Goal: Task Accomplishment & Management: Use online tool/utility

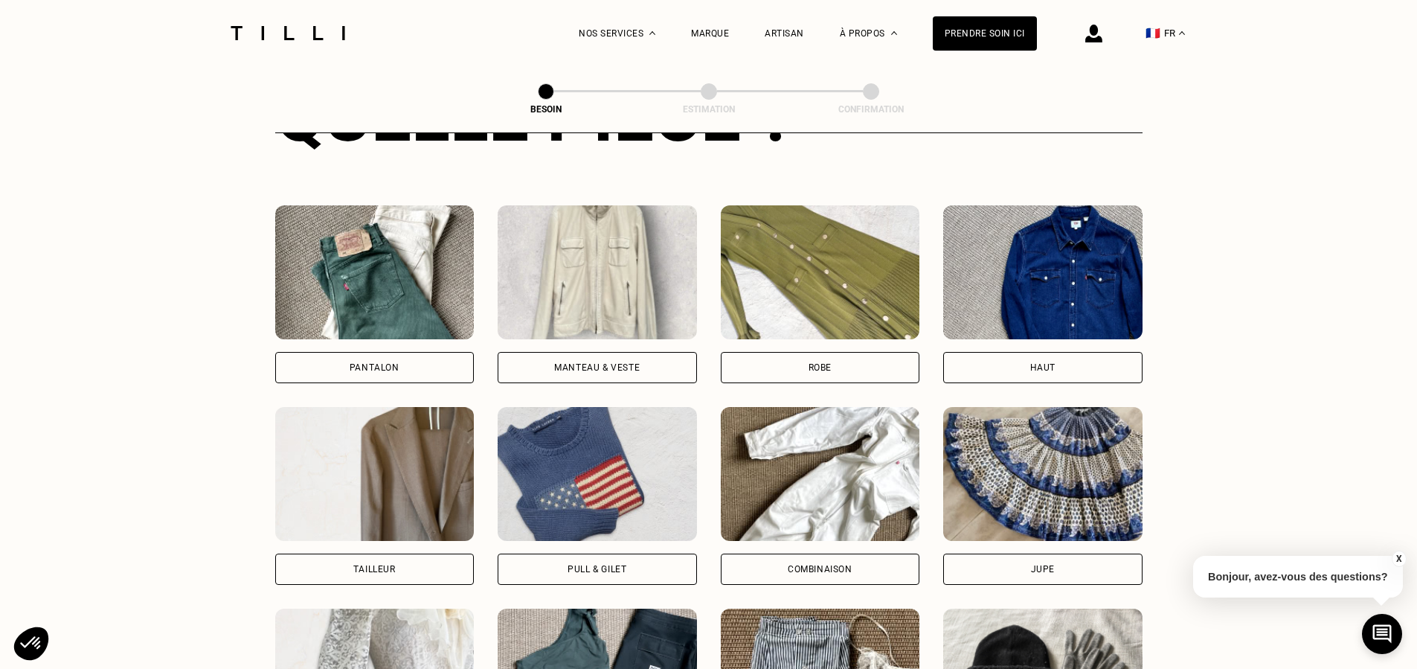
scroll to position [652, 0]
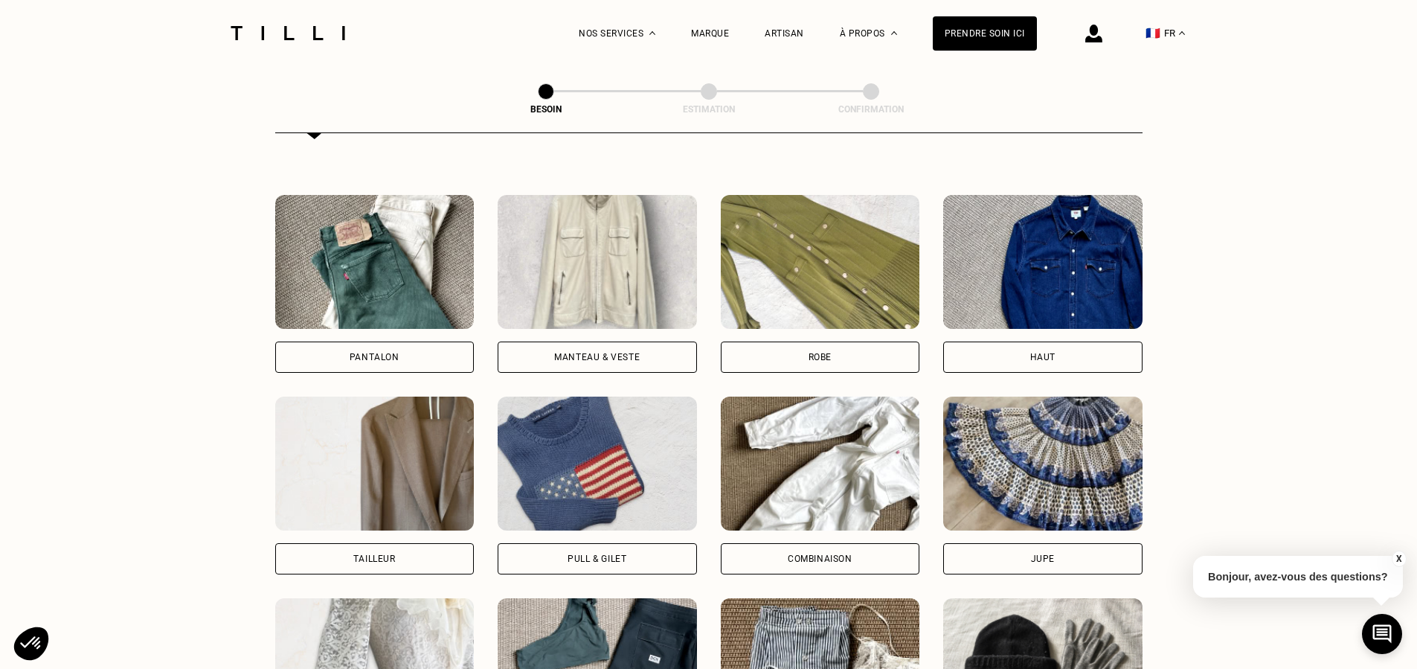
click at [374, 353] on div "Pantalon" at bounding box center [375, 357] width 50 height 9
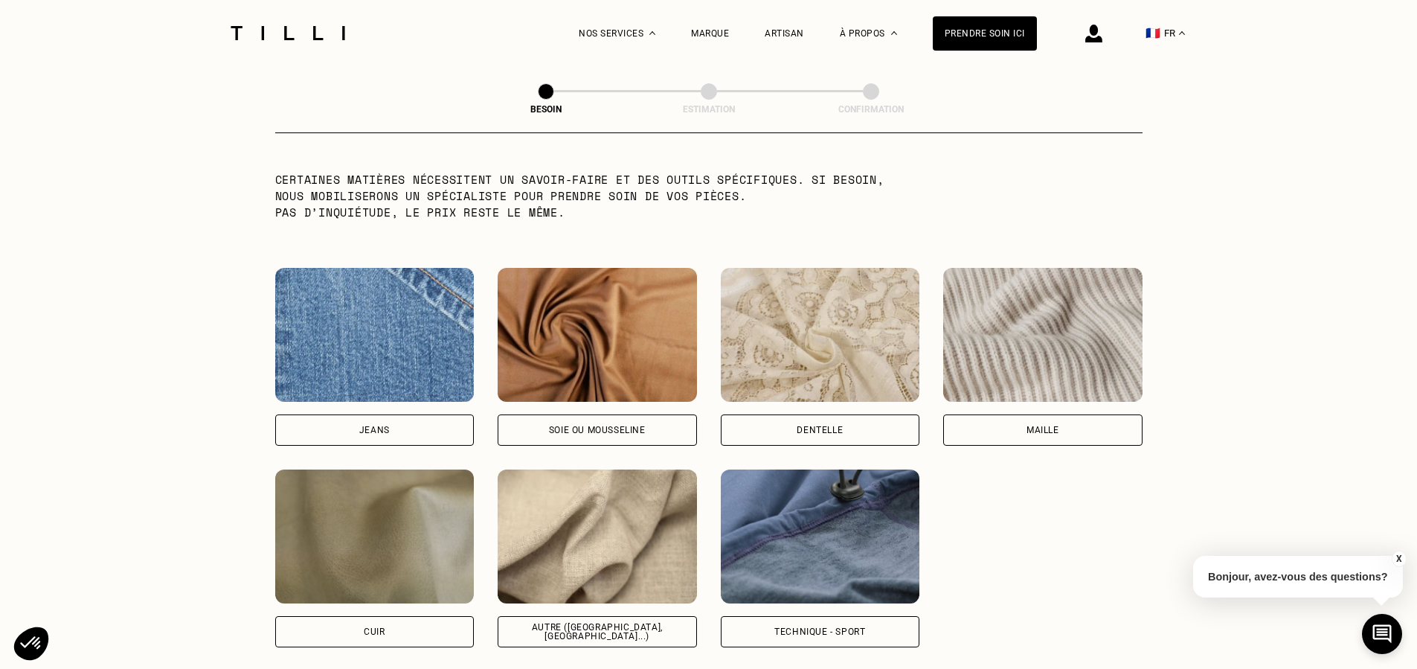
scroll to position [1532, 0]
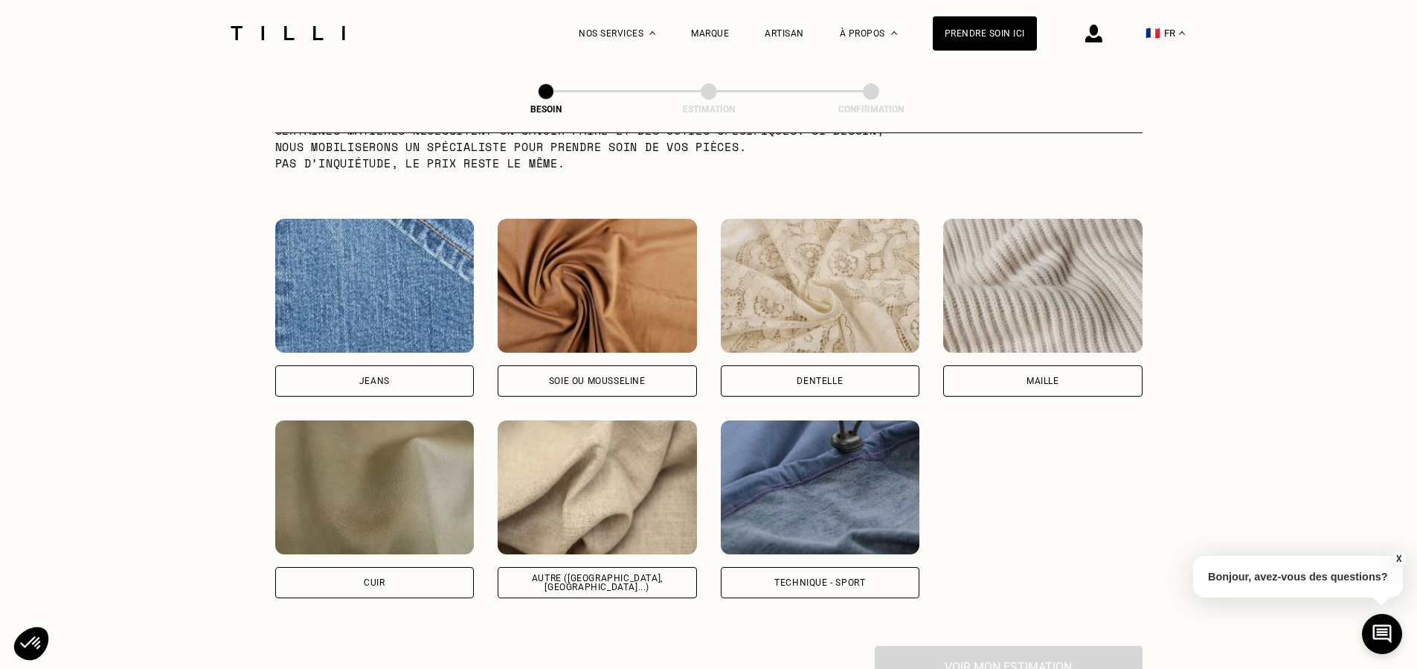
click at [360, 376] on div "Jeans" at bounding box center [374, 380] width 30 height 9
select select "FR"
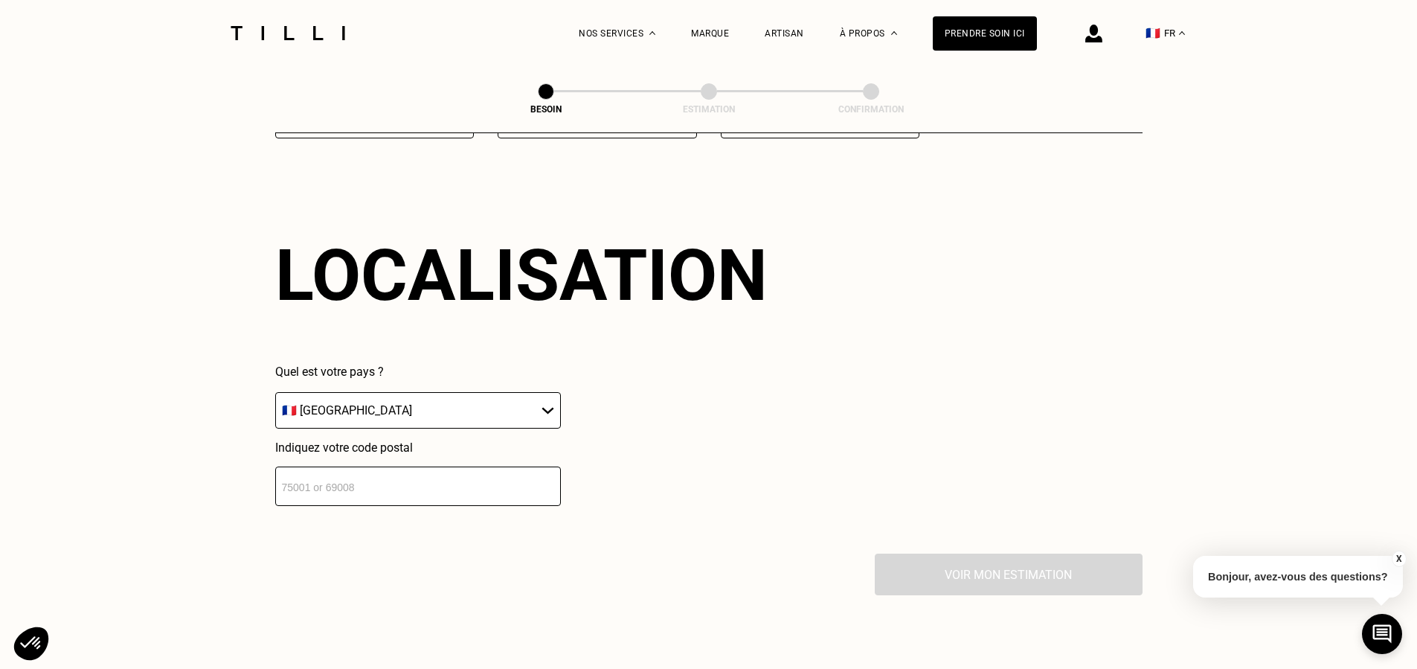
scroll to position [2000, 0]
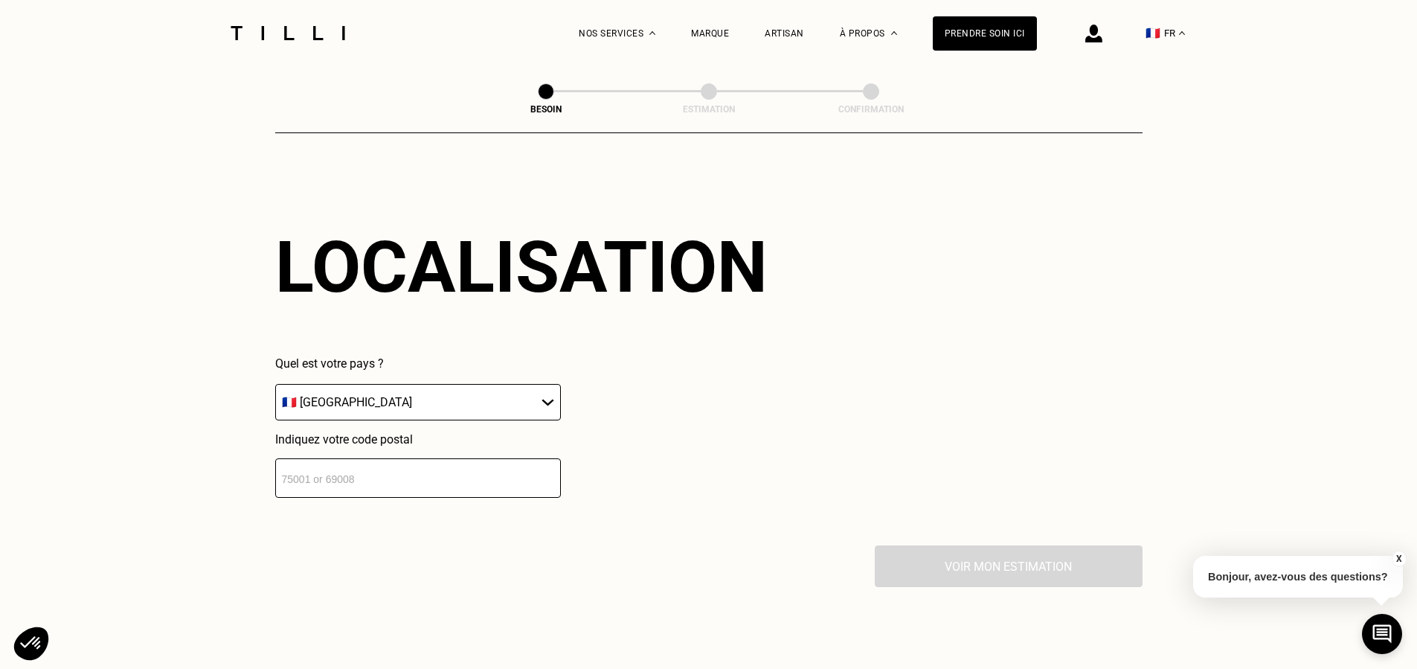
click at [495, 469] on input "number" at bounding box center [418, 477] width 286 height 39
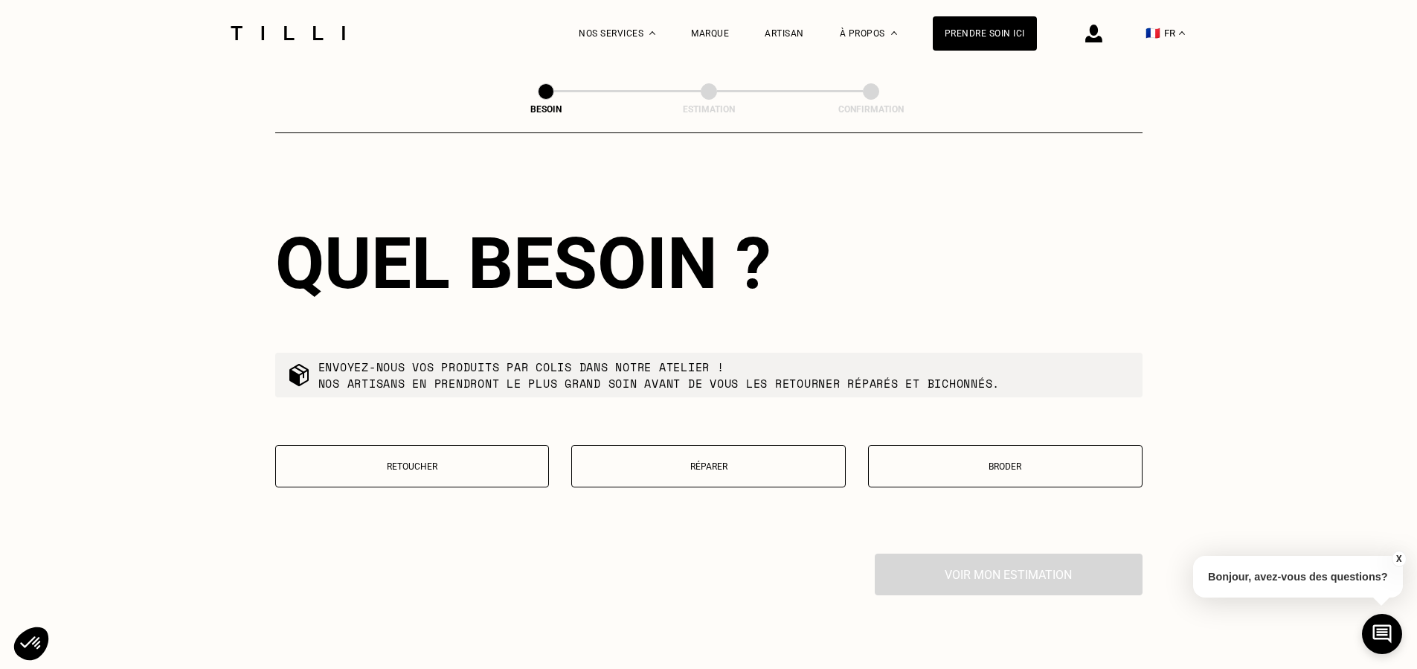
scroll to position [2372, 0]
type input "78500"
click at [688, 465] on p "Réparer" at bounding box center [708, 465] width 258 height 10
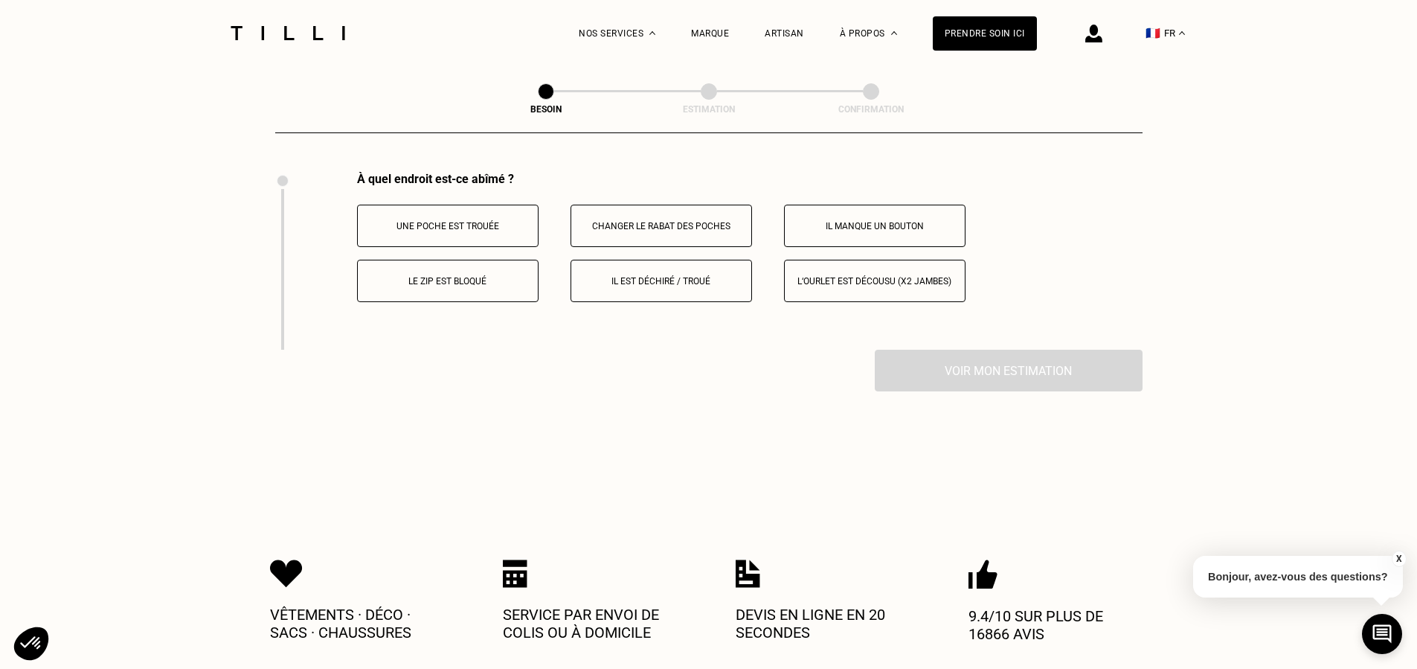
scroll to position [2754, 0]
click at [643, 276] on p "Il est déchiré / troué" at bounding box center [661, 279] width 165 height 10
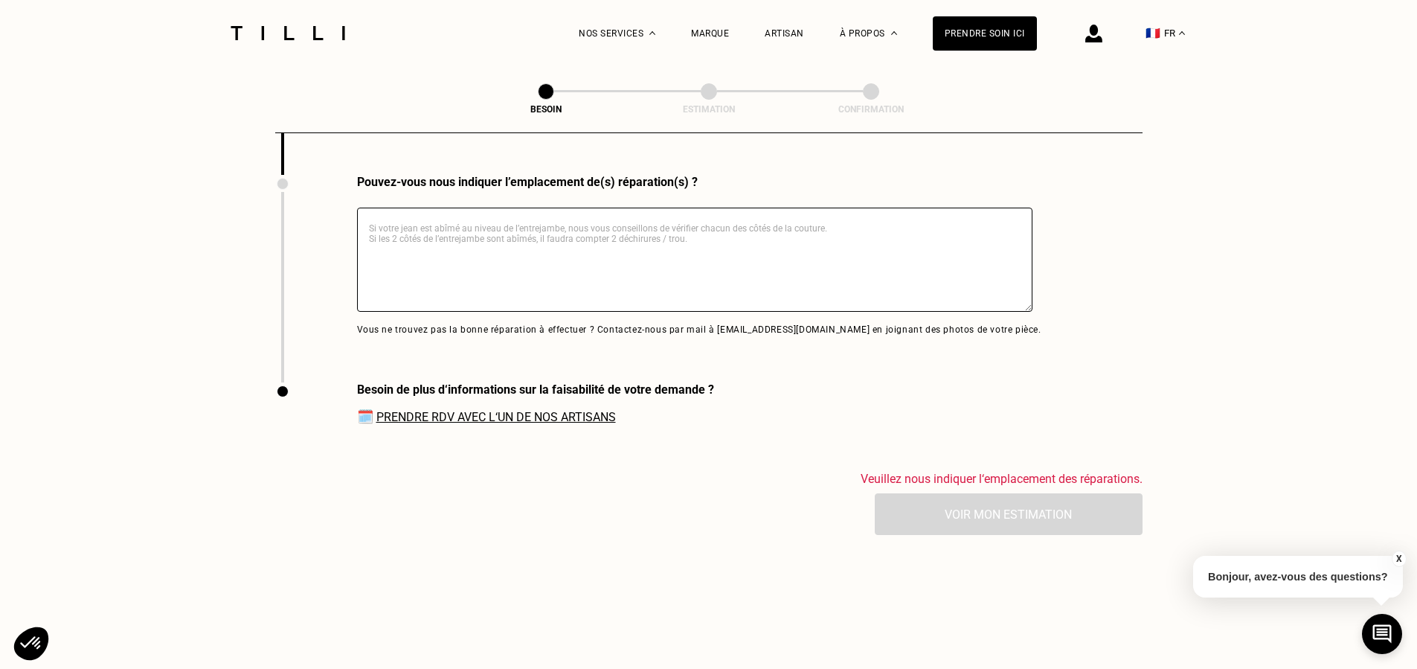
scroll to position [3051, 0]
click at [440, 231] on textarea at bounding box center [694, 259] width 675 height 104
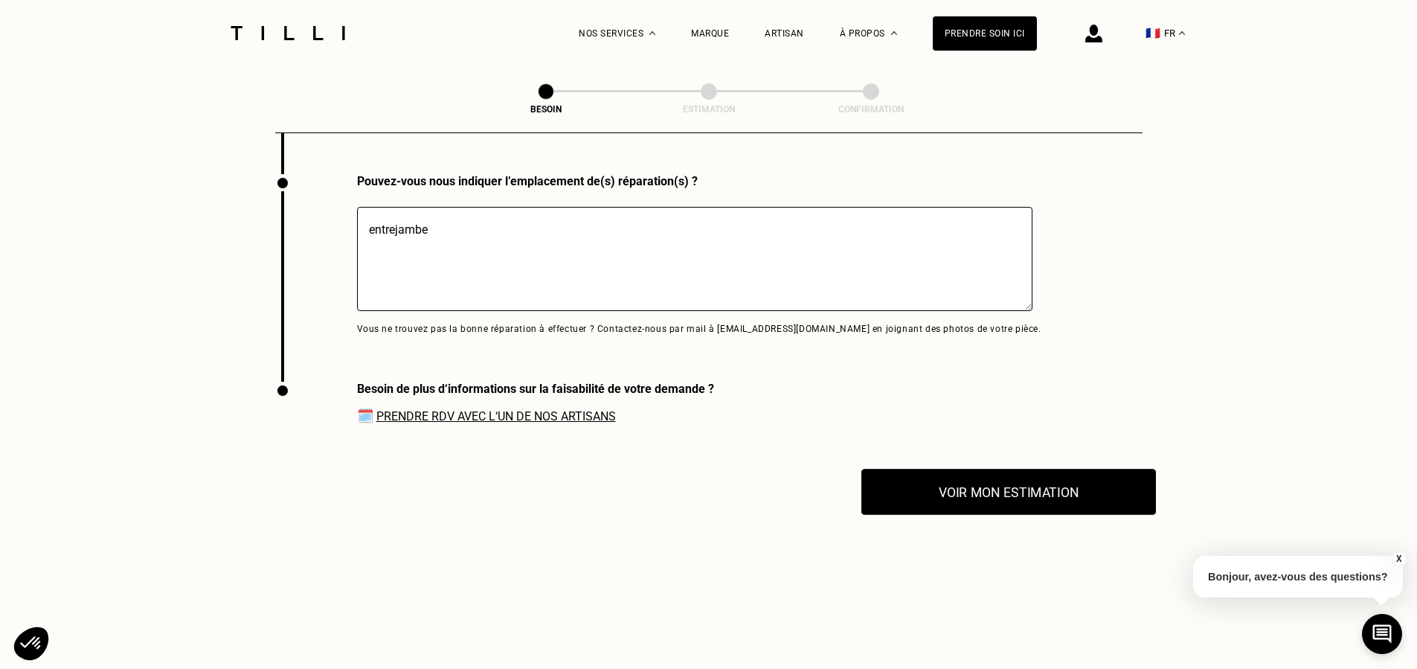
type textarea "entrejambe"
click at [992, 492] on button "Voir mon estimation" at bounding box center [1008, 492] width 295 height 46
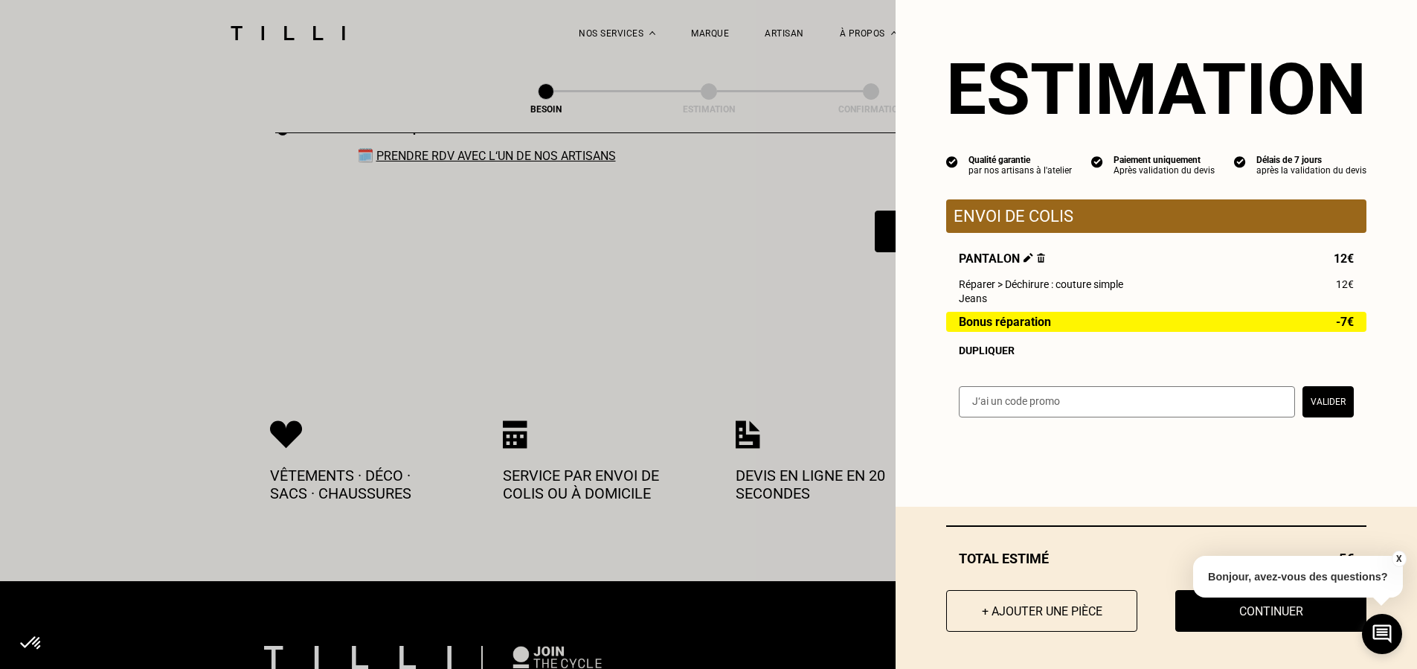
scroll to position [3372, 0]
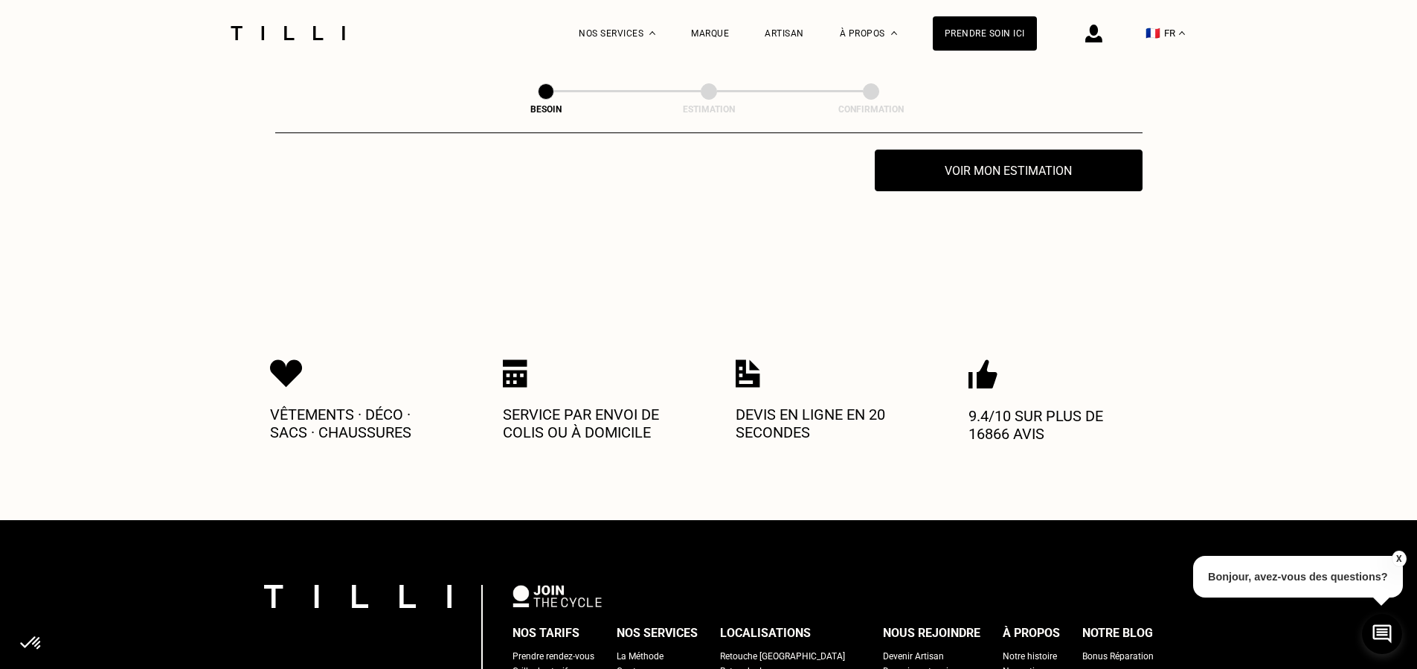
click at [1398, 559] on button "X" at bounding box center [1398, 558] width 15 height 16
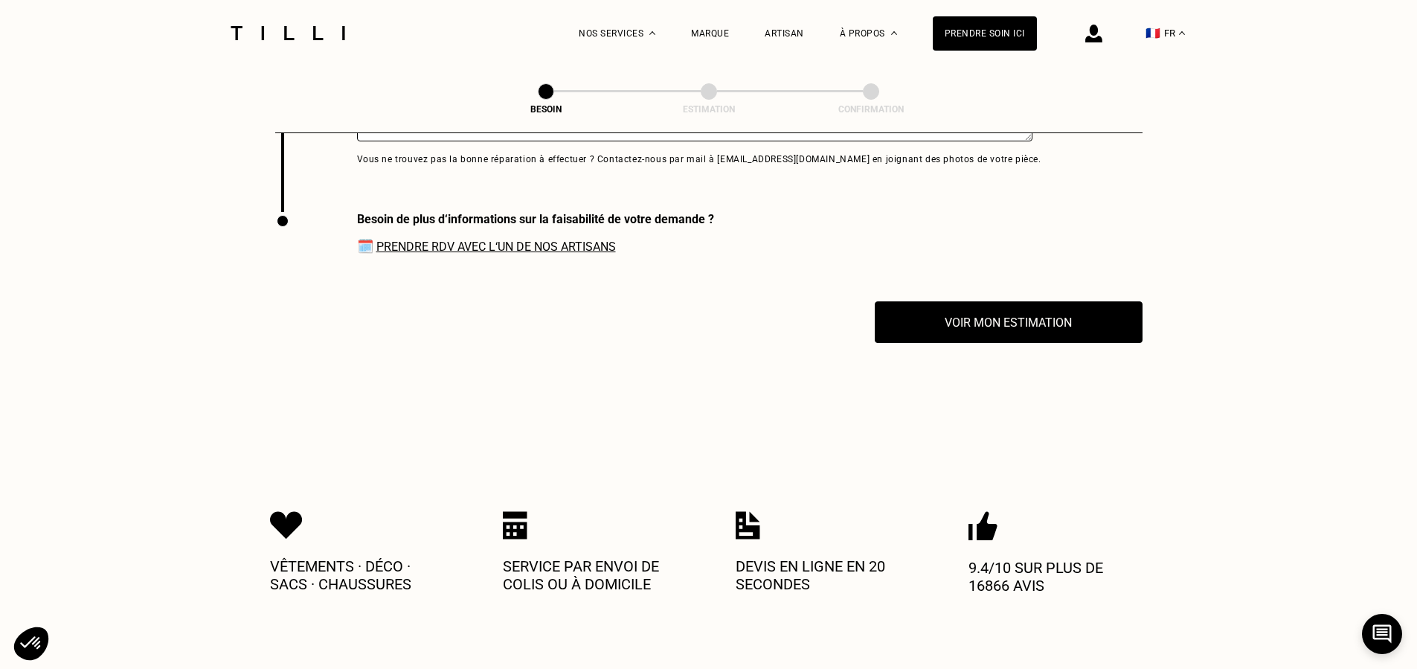
scroll to position [3265, 0]
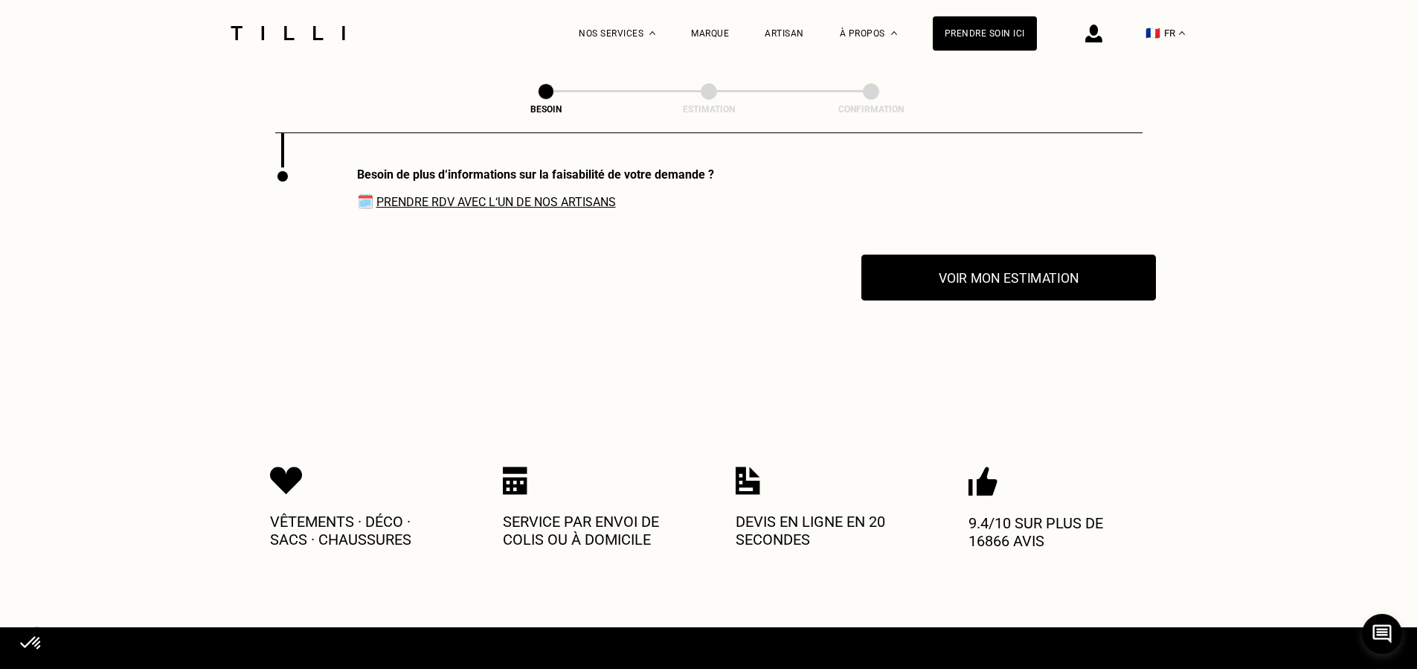
click at [993, 272] on button "Voir mon estimation" at bounding box center [1008, 277] width 295 height 46
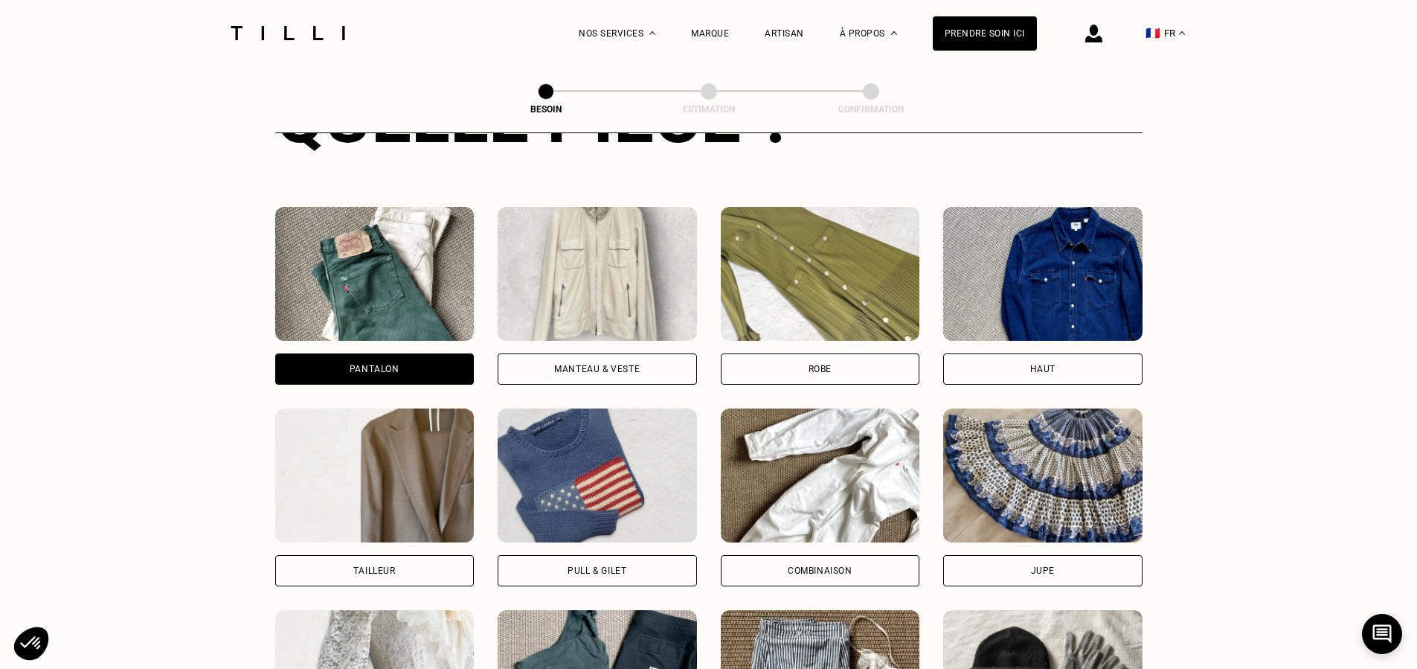
scroll to position [635, 0]
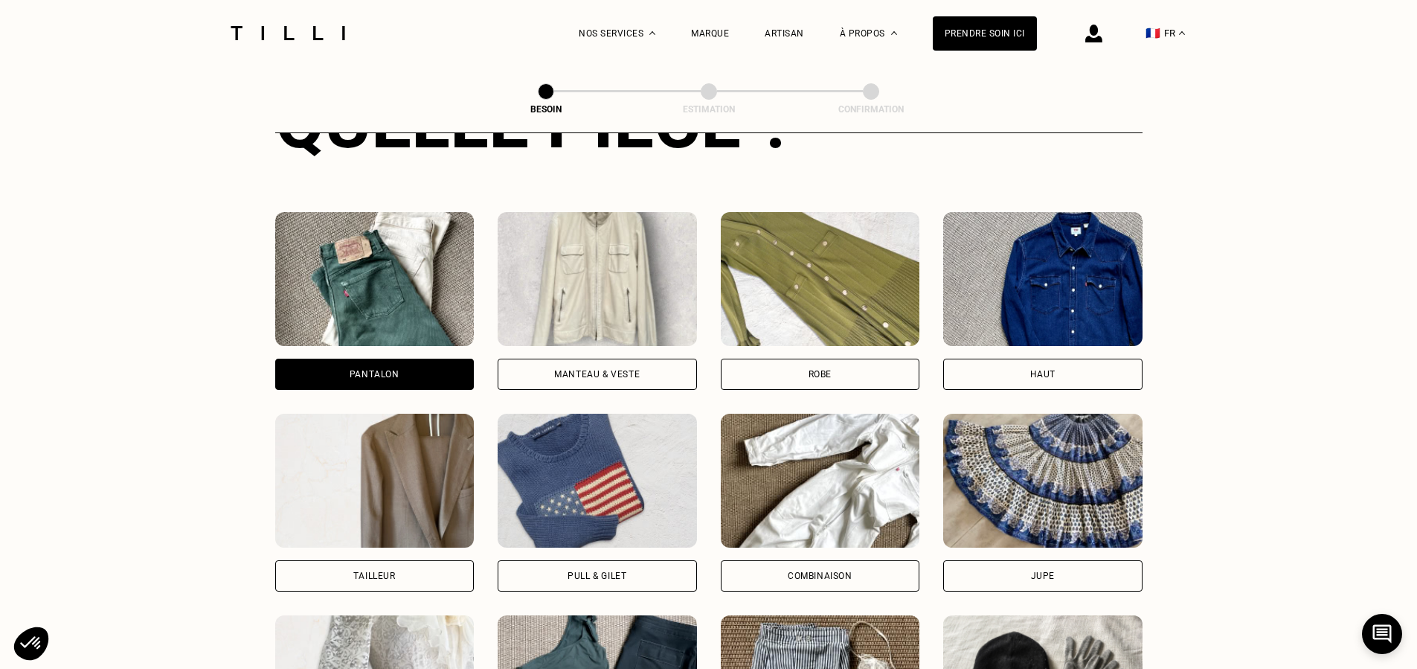
click at [1038, 370] on div "Haut" at bounding box center [1042, 374] width 25 height 9
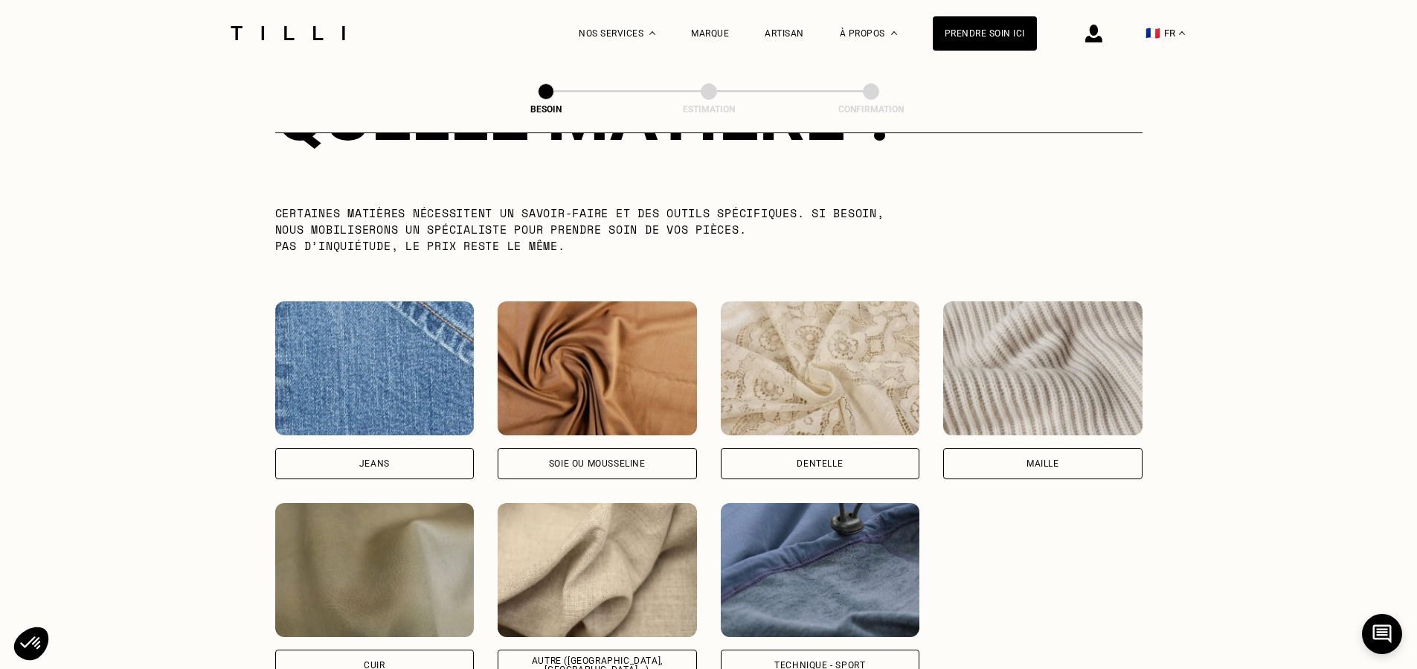
scroll to position [1508, 0]
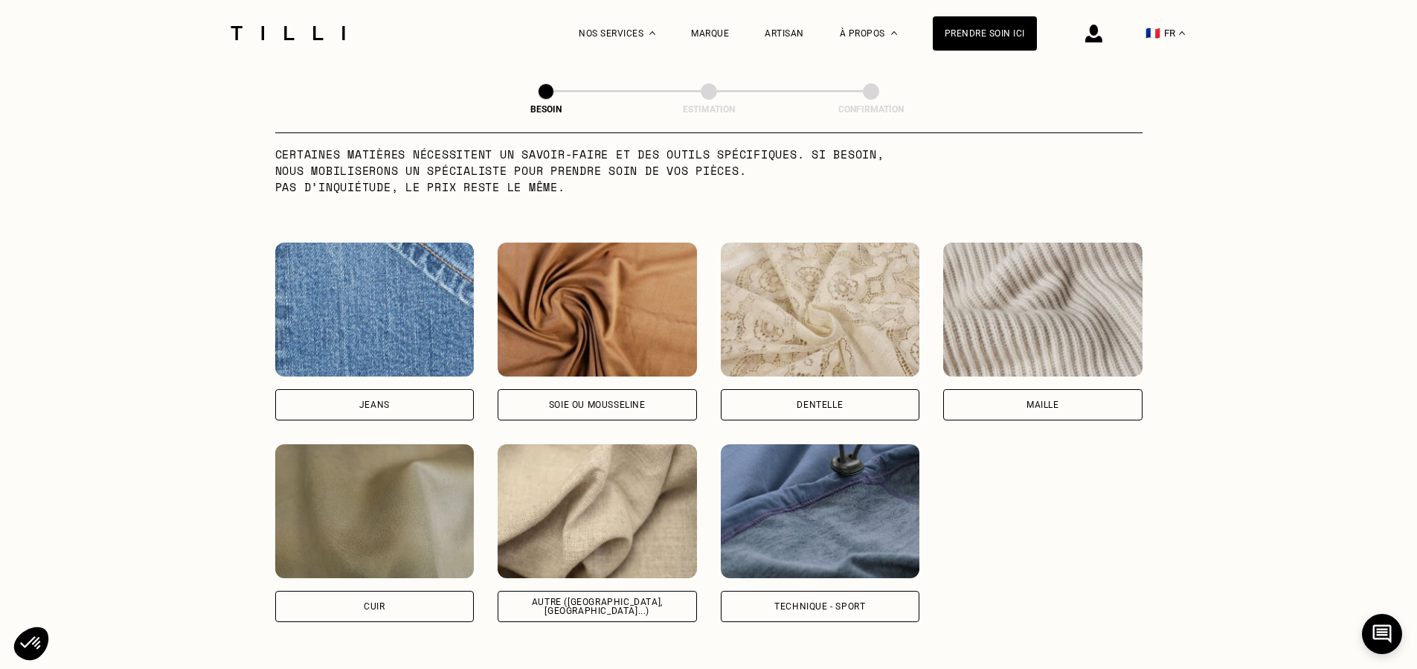
click at [609, 597] on div "Autre ([GEOGRAPHIC_DATA], [GEOGRAPHIC_DATA]...)" at bounding box center [597, 606] width 174 height 18
select select "FR"
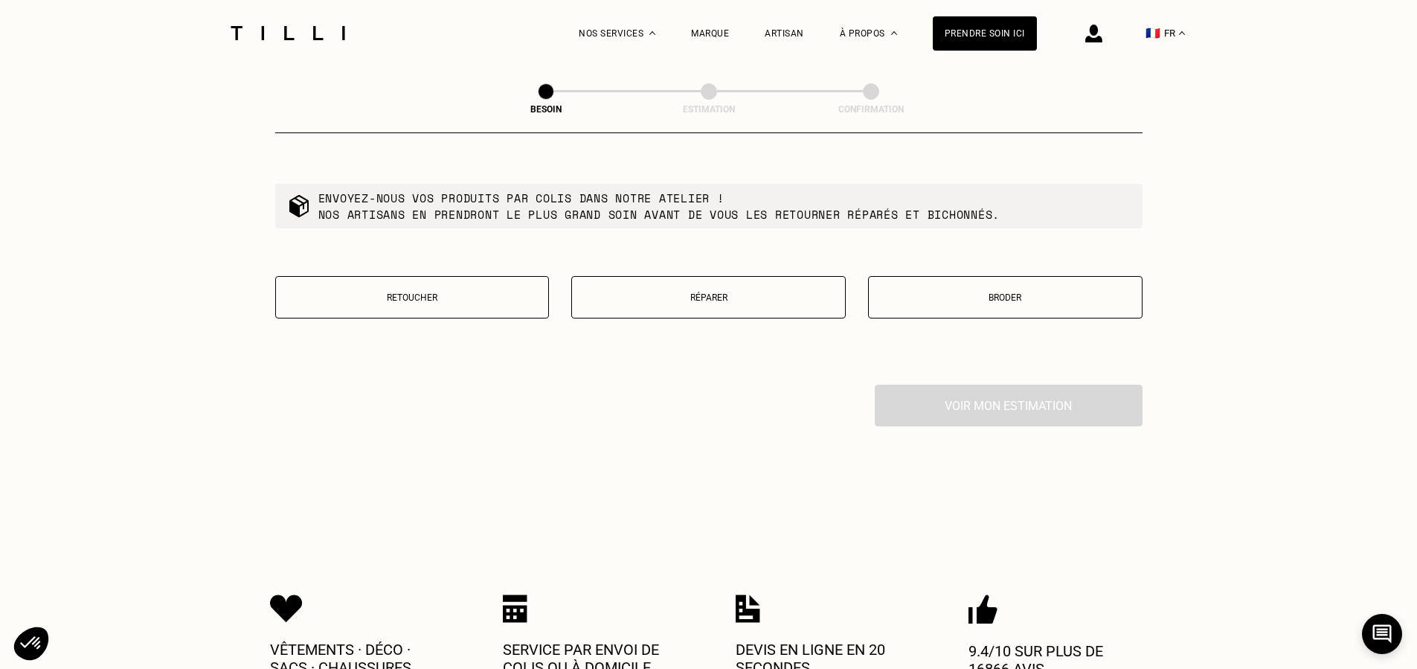
scroll to position [2550, 0]
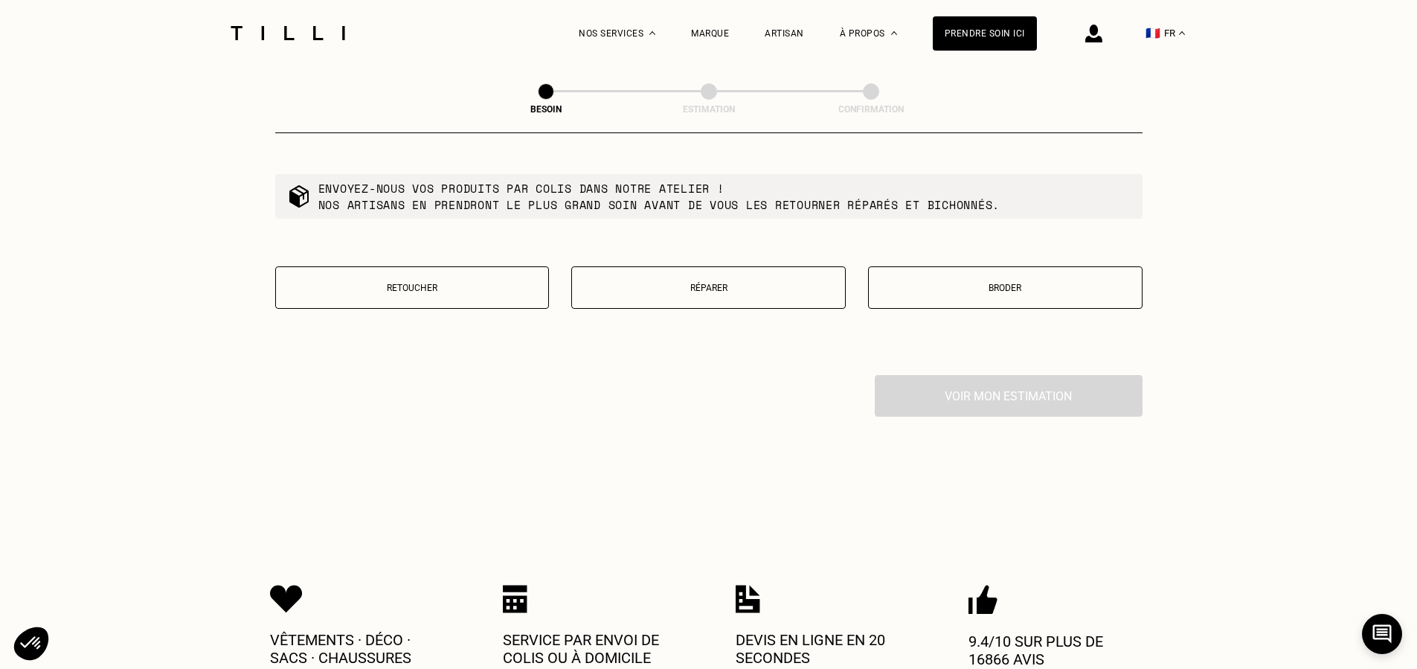
click at [748, 283] on p "Réparer" at bounding box center [708, 288] width 258 height 10
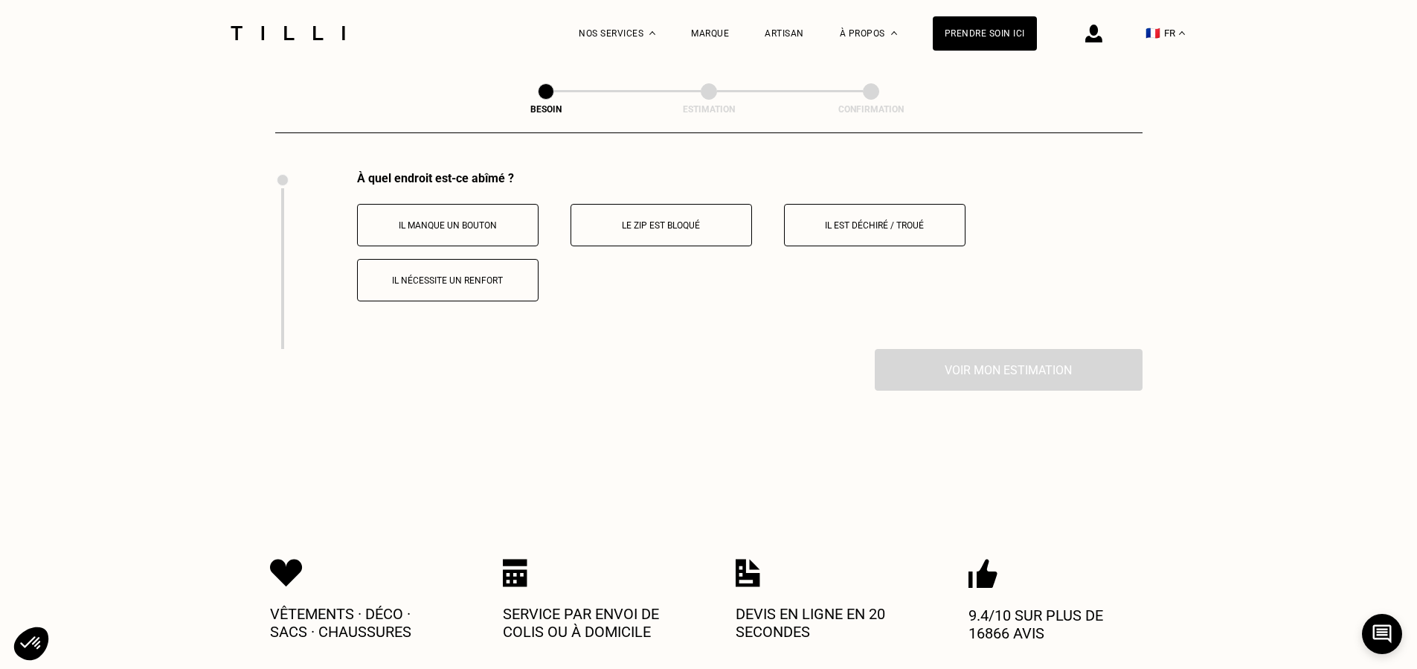
scroll to position [2754, 0]
click at [858, 219] on p "Il est déchiré / troué" at bounding box center [874, 224] width 165 height 10
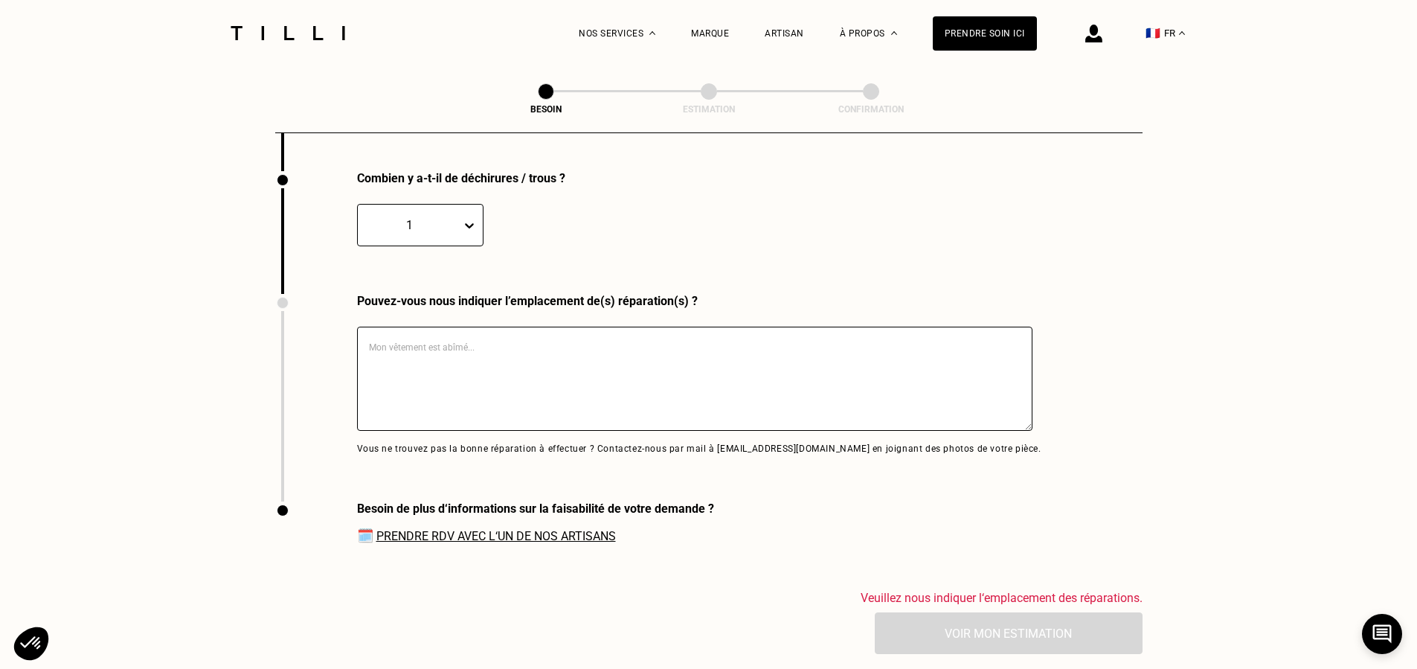
scroll to position [2932, 0]
click at [424, 358] on textarea at bounding box center [694, 378] width 675 height 104
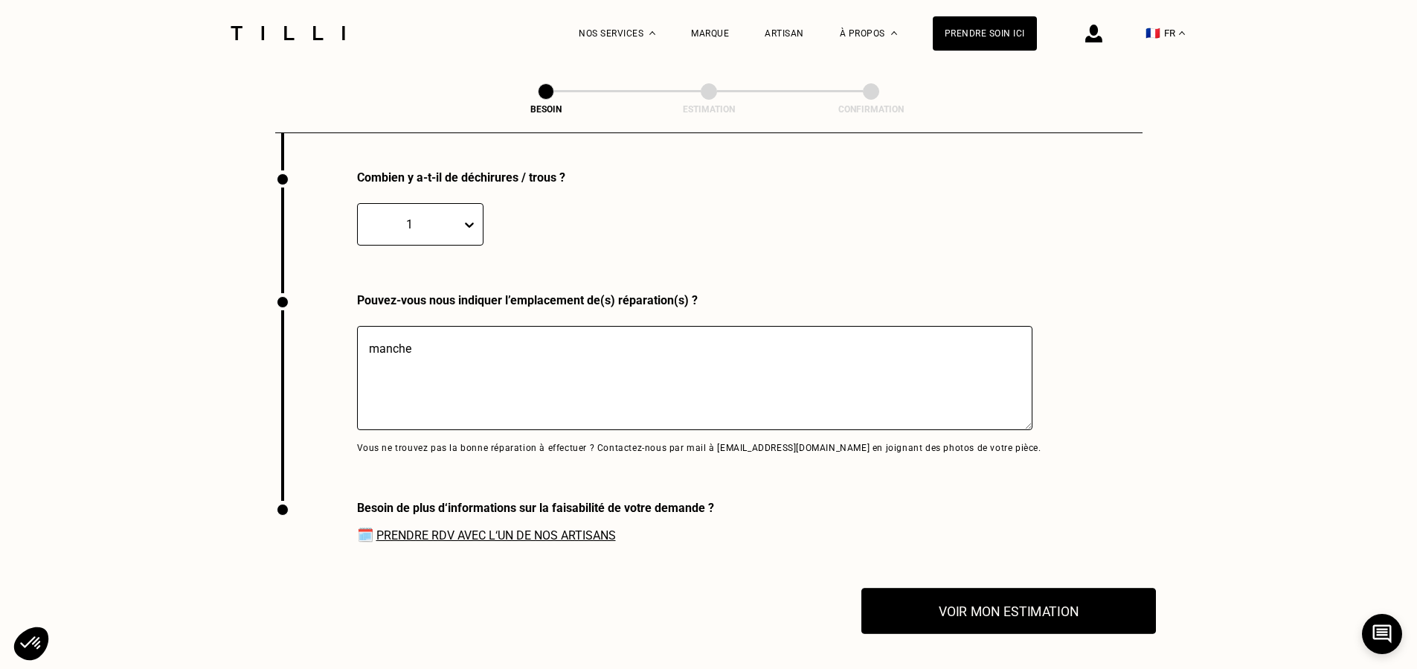
type textarea "manche"
click at [992, 609] on button "Voir mon estimation" at bounding box center [1008, 611] width 295 height 46
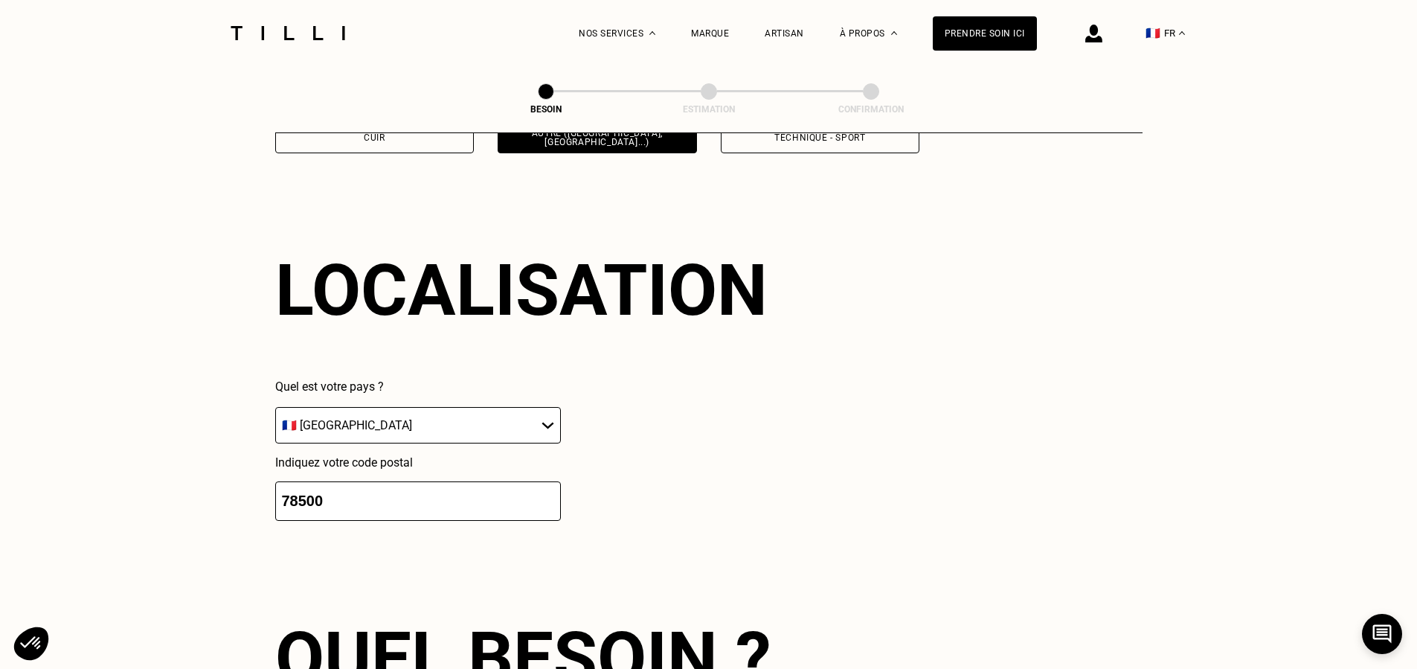
scroll to position [1932, 0]
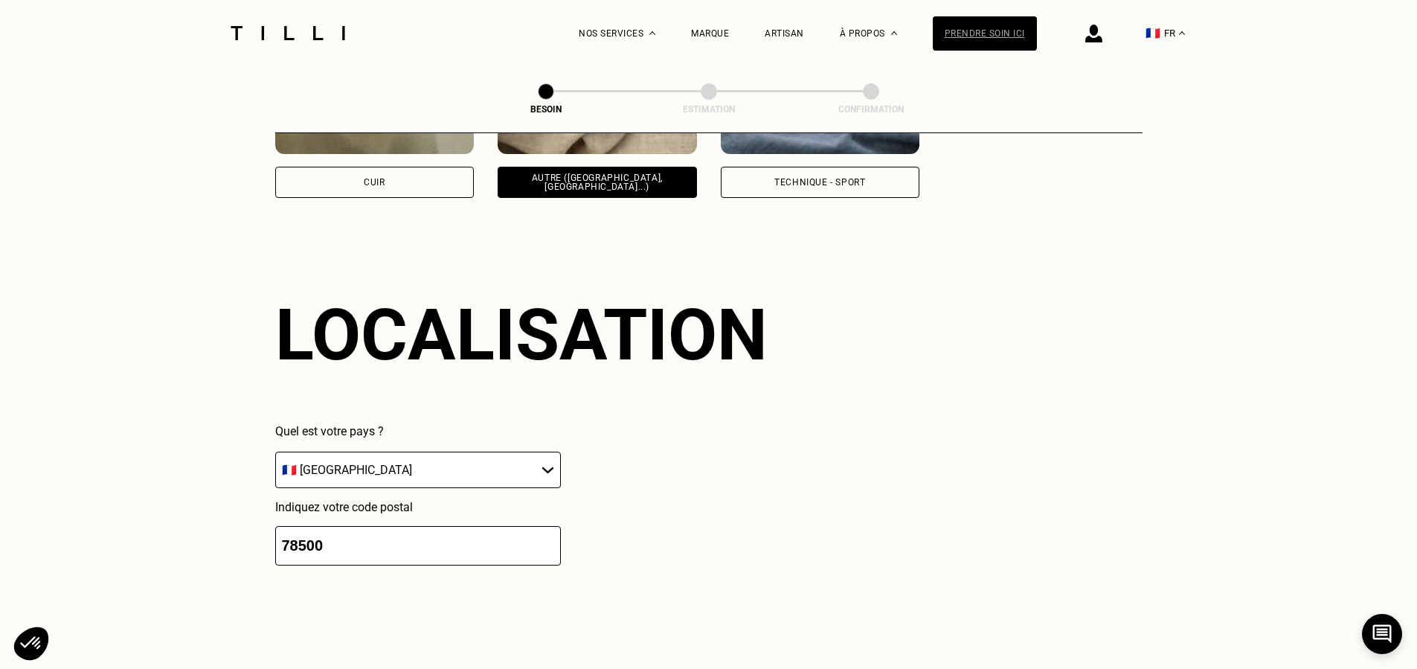
click at [980, 34] on div "Prendre soin ici" at bounding box center [985, 33] width 104 height 34
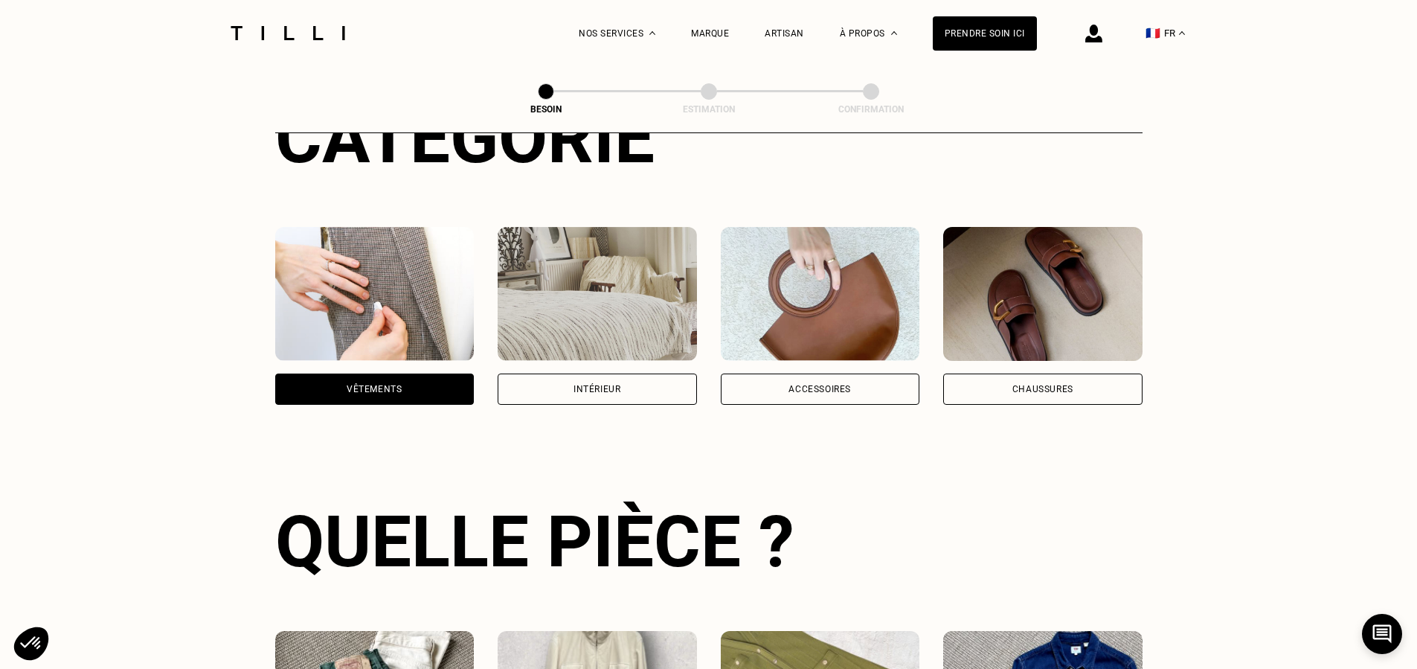
scroll to position [83, 0]
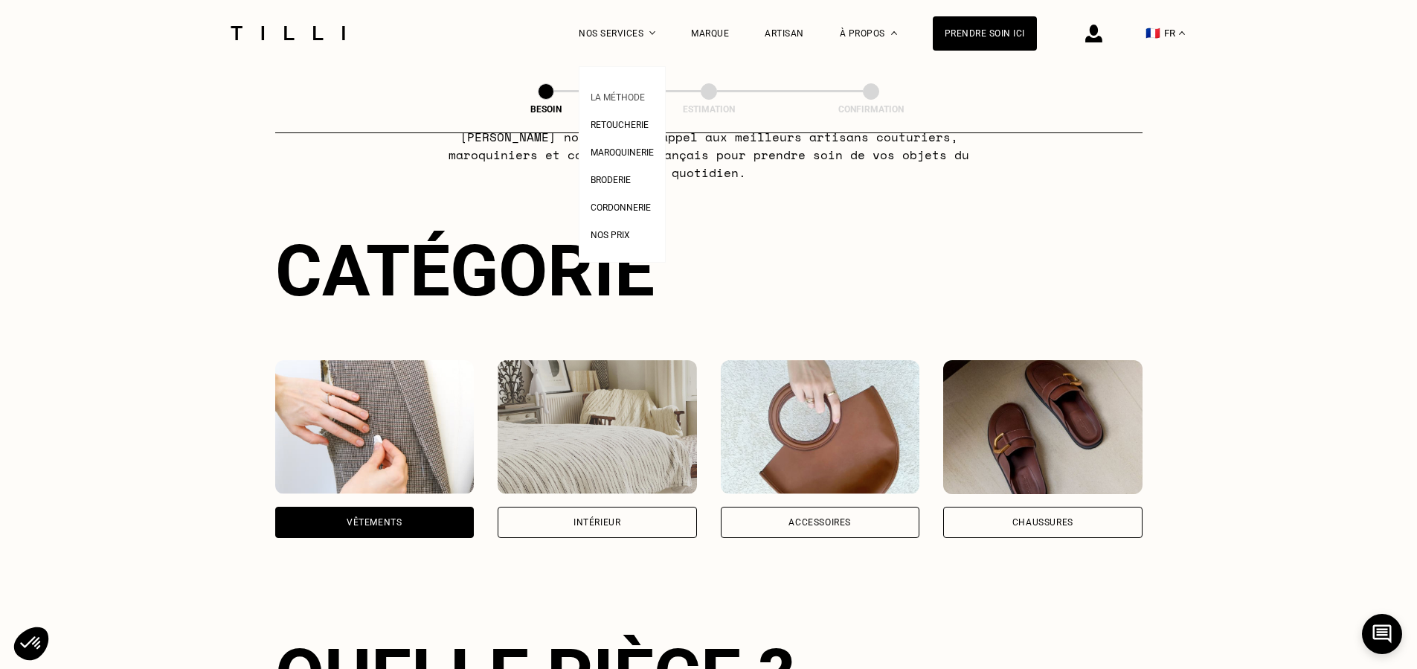
click at [612, 92] on span "La Méthode" at bounding box center [618, 97] width 54 height 10
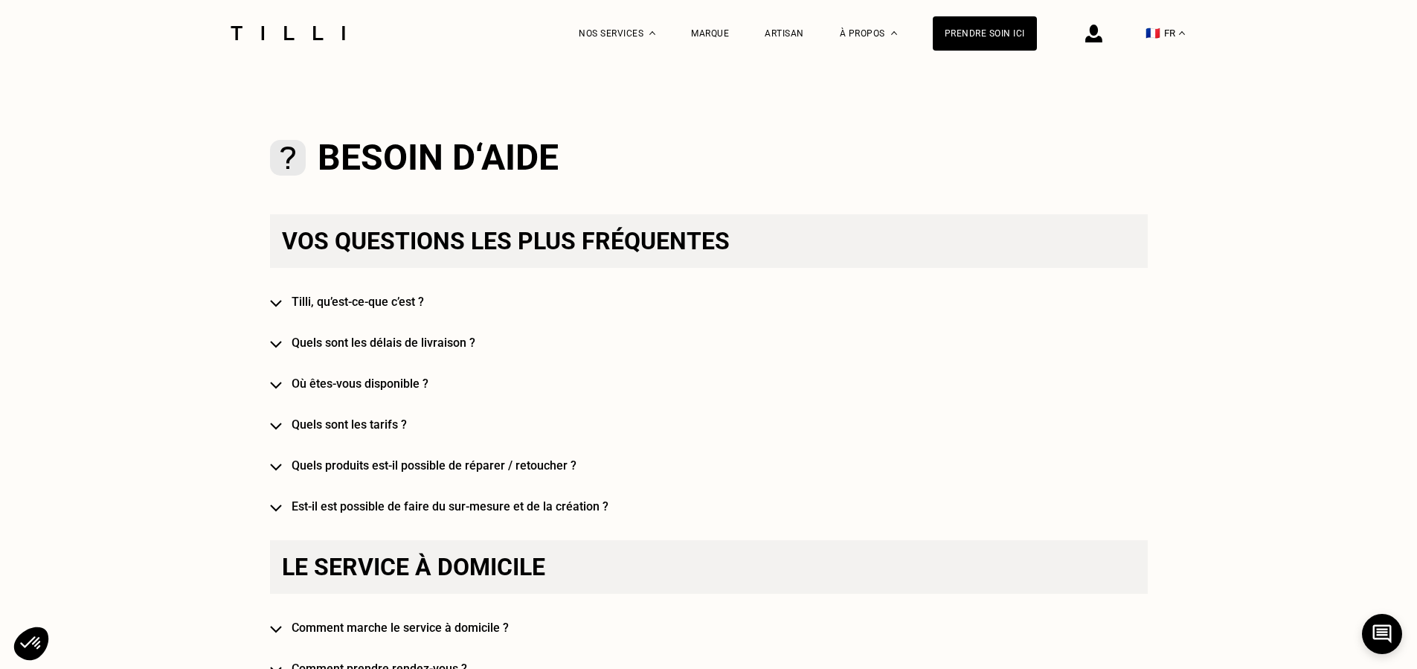
scroll to position [774, 0]
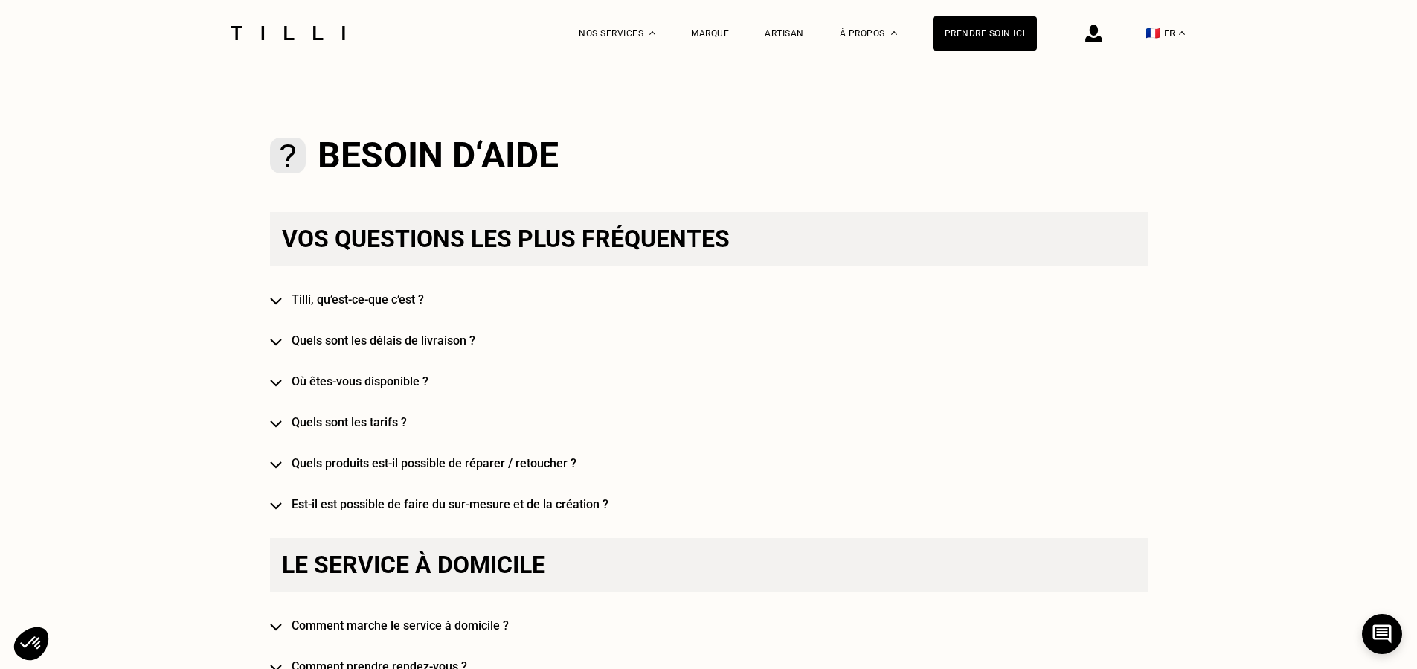
click at [282, 385] on img at bounding box center [276, 382] width 12 height 7
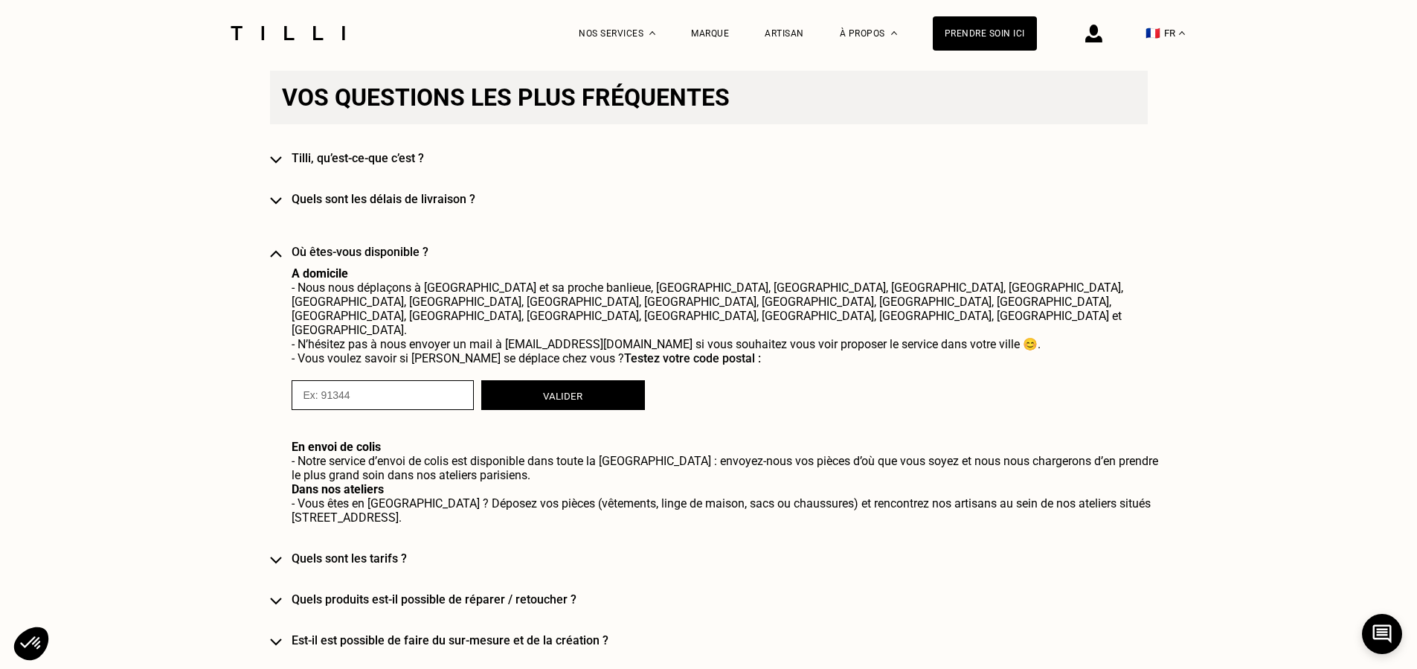
scroll to position [940, 0]
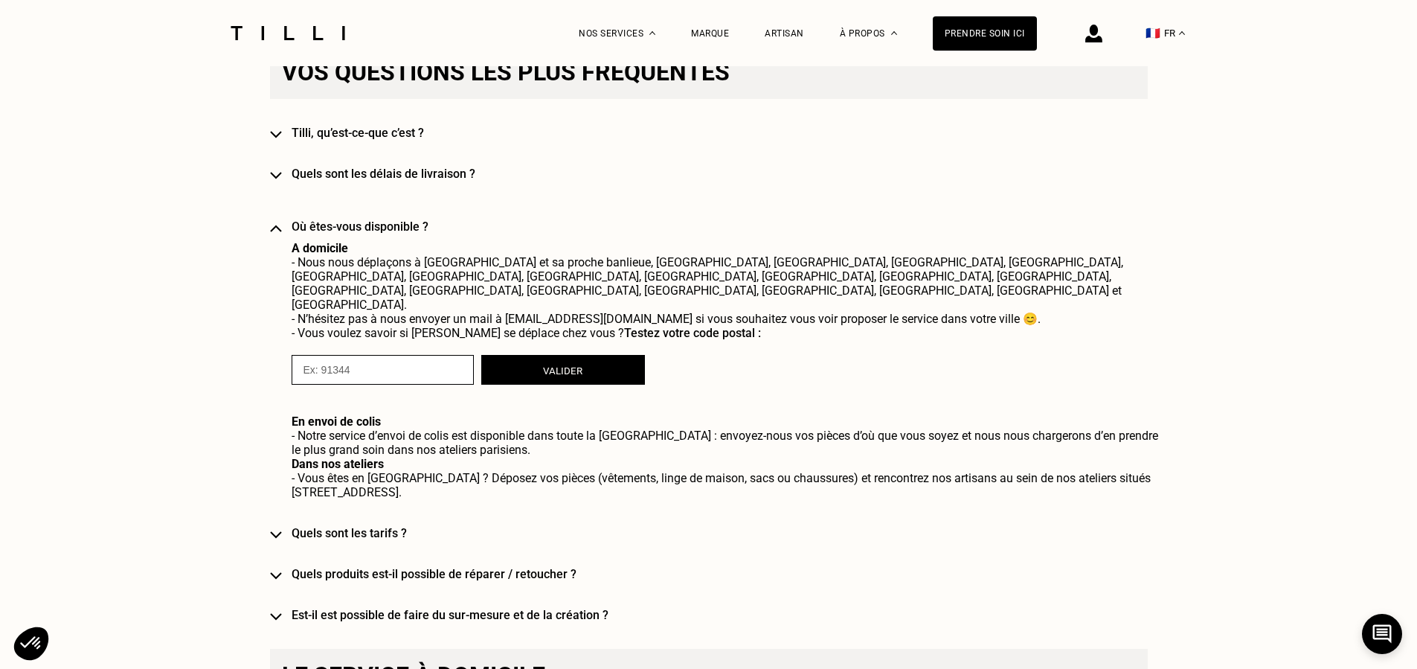
click at [290, 509] on div "Vos questions les plus fréquentes [PERSON_NAME], qu’est-ce-que c’est ? Quels so…" at bounding box center [709, 333] width 878 height 576
click at [319, 526] on h4 "Quels sont les tarifs ?" at bounding box center [731, 533] width 878 height 14
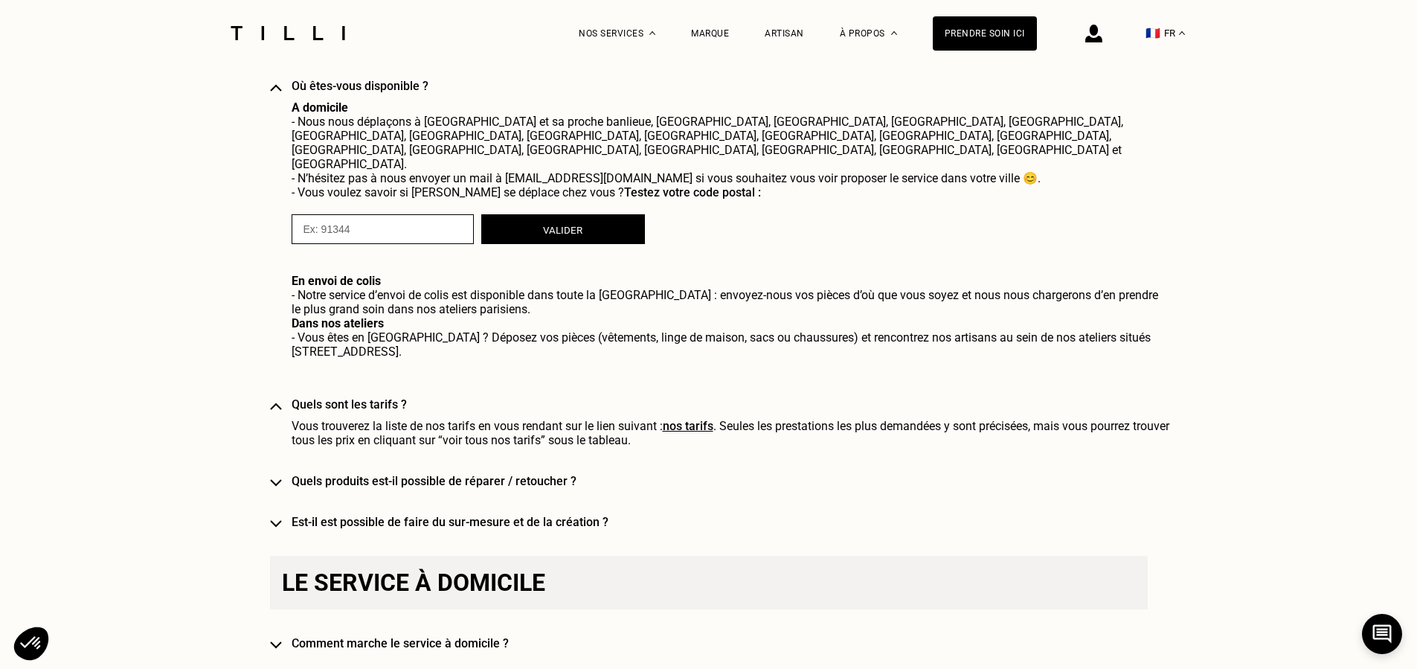
scroll to position [1083, 0]
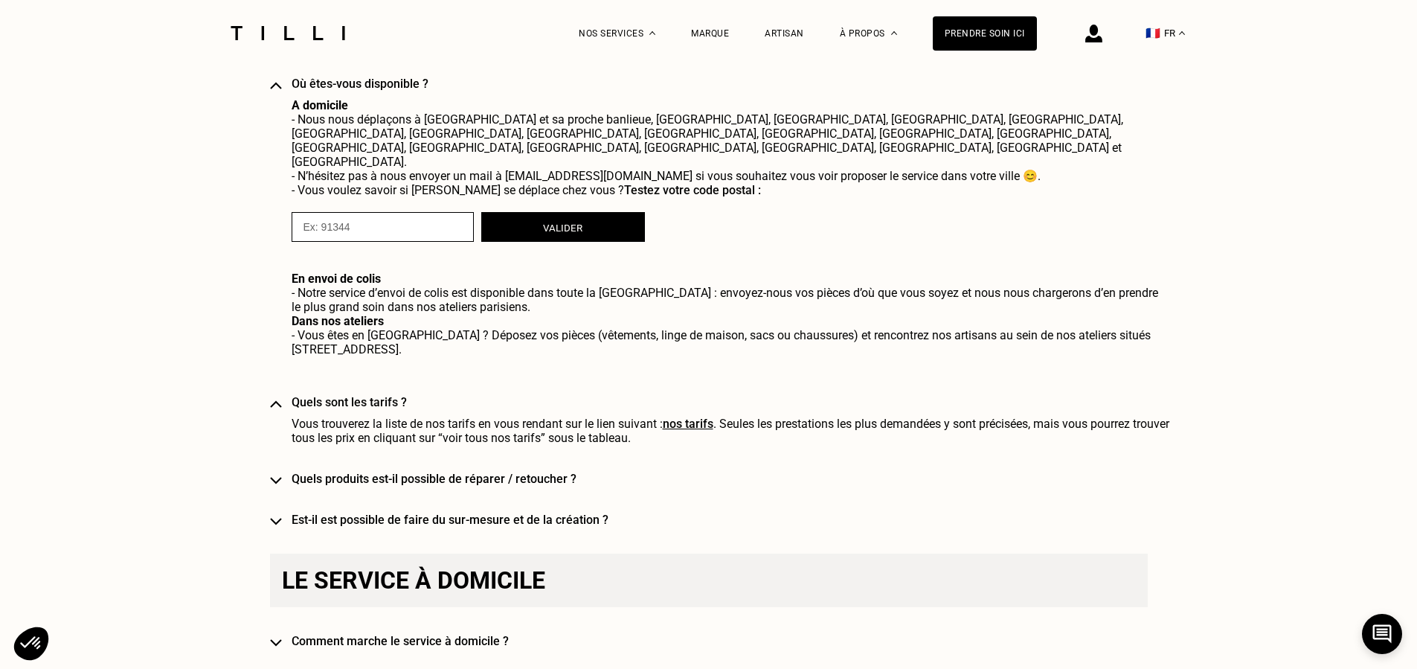
click at [535, 472] on h4 "Quels produits est-il possible de réparer / retoucher ?" at bounding box center [731, 479] width 878 height 14
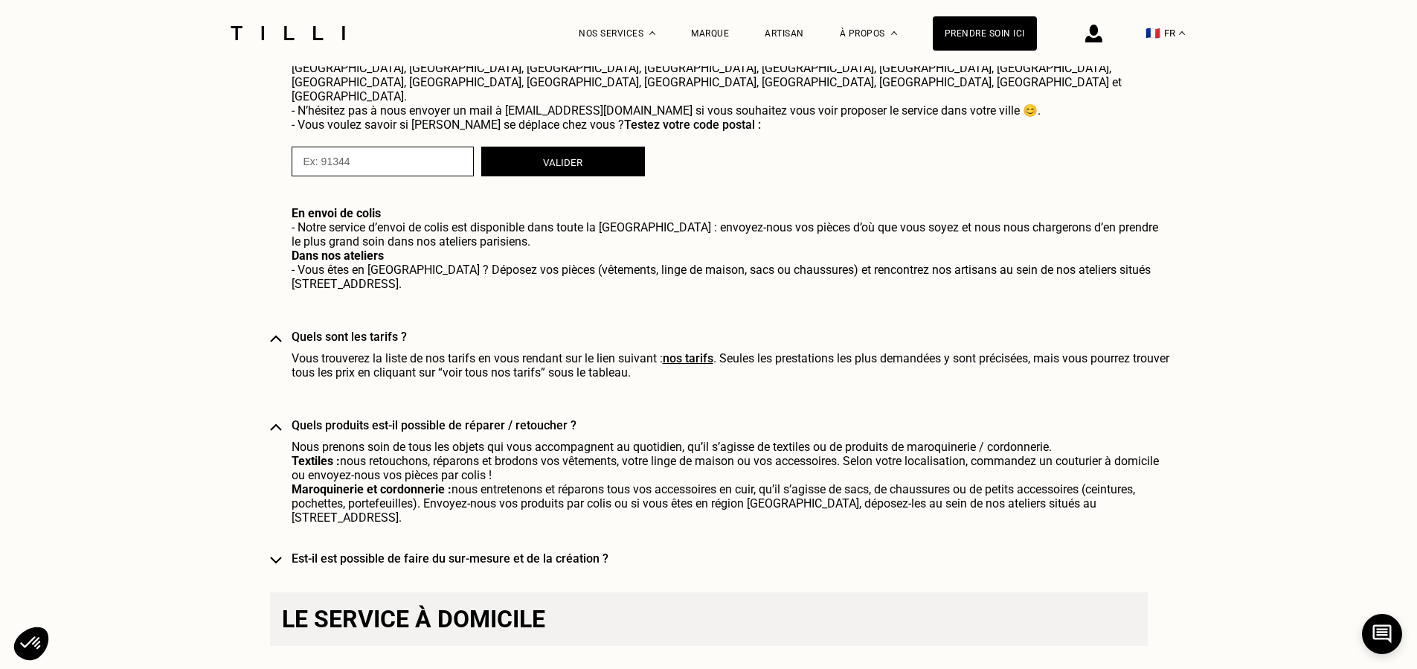
scroll to position [1119, 0]
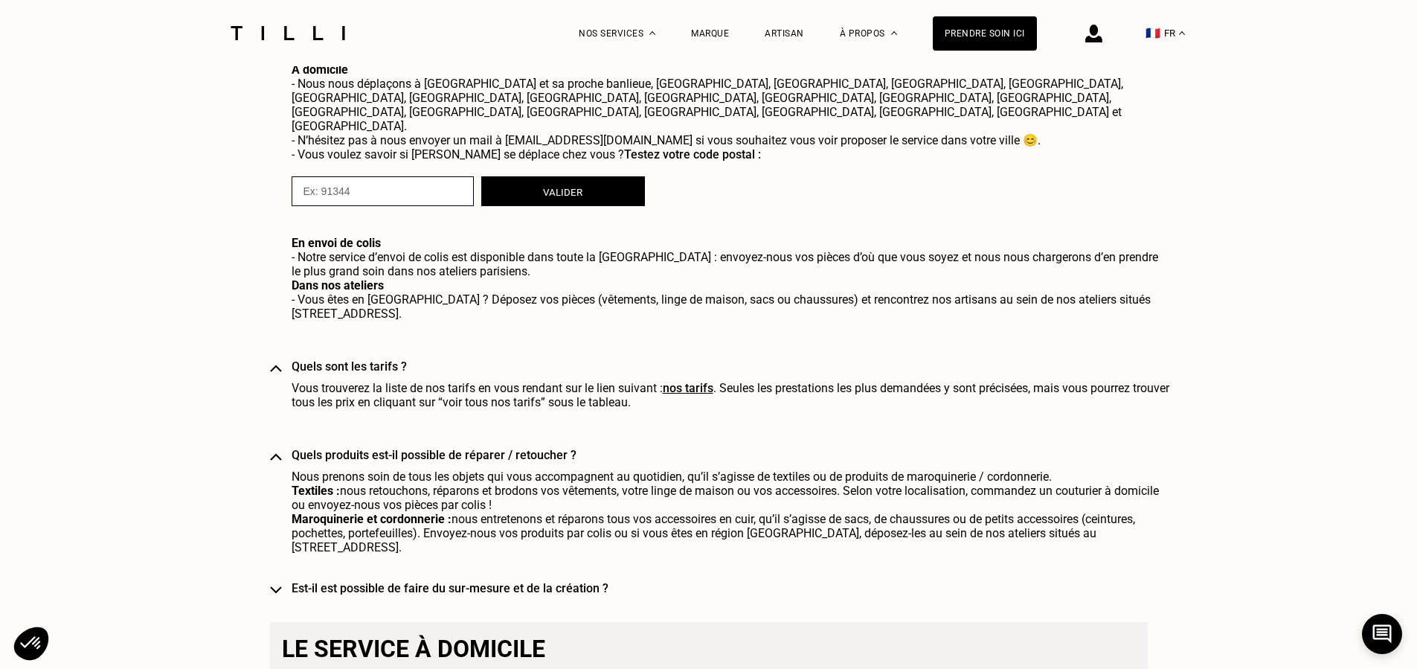
click at [700, 381] on link "nos tarifs" at bounding box center [688, 388] width 51 height 14
select select "FR"
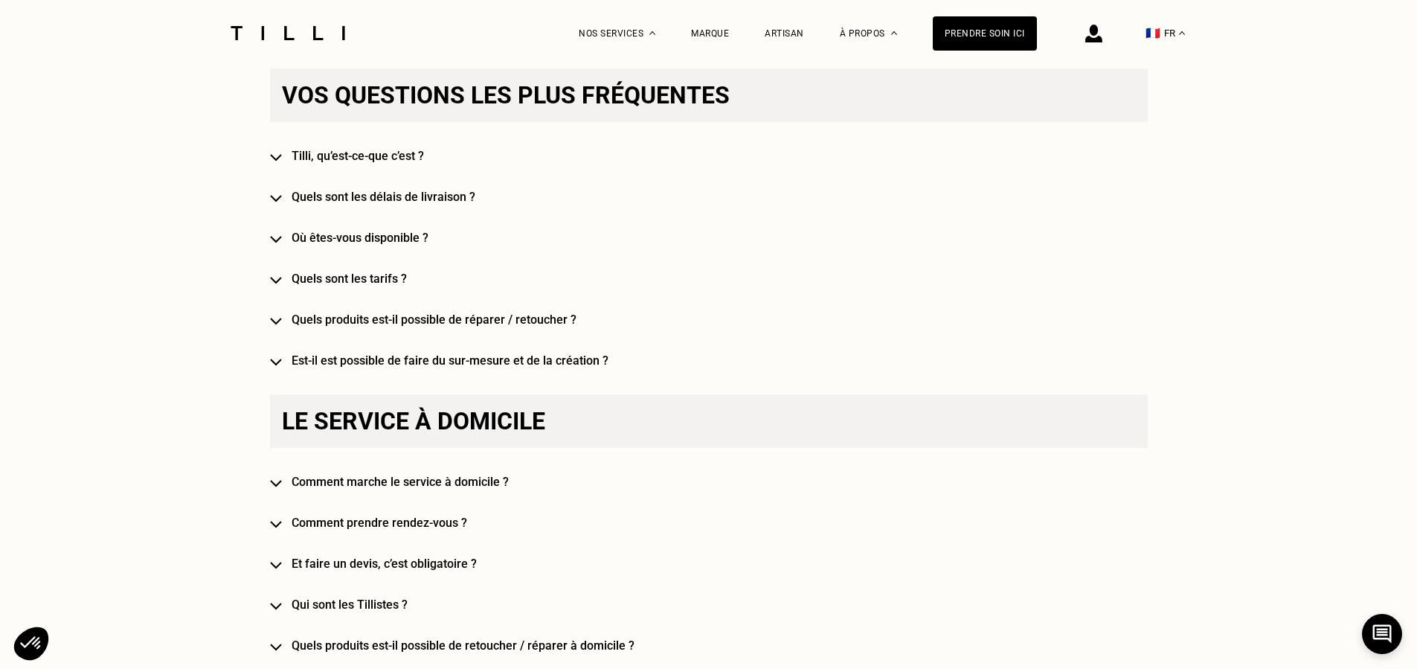
scroll to position [833, 0]
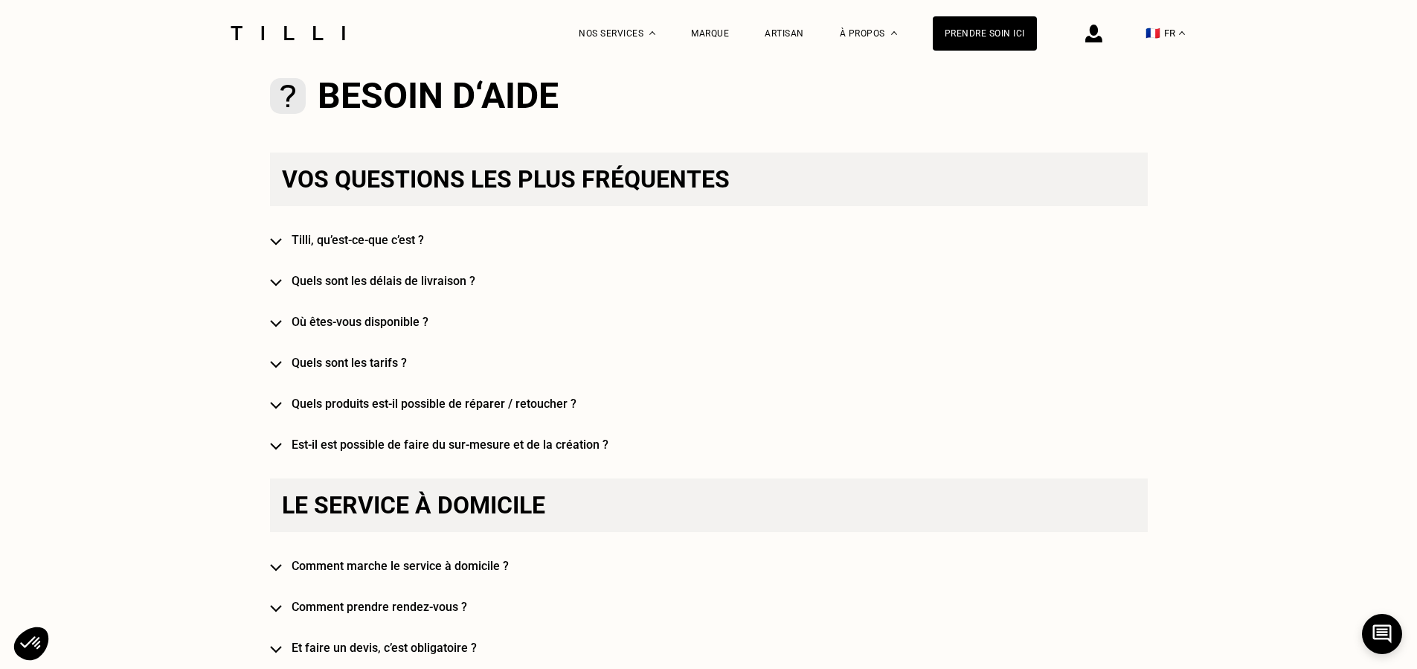
click at [370, 321] on h4 "Où êtes-vous disponible ?" at bounding box center [731, 322] width 878 height 14
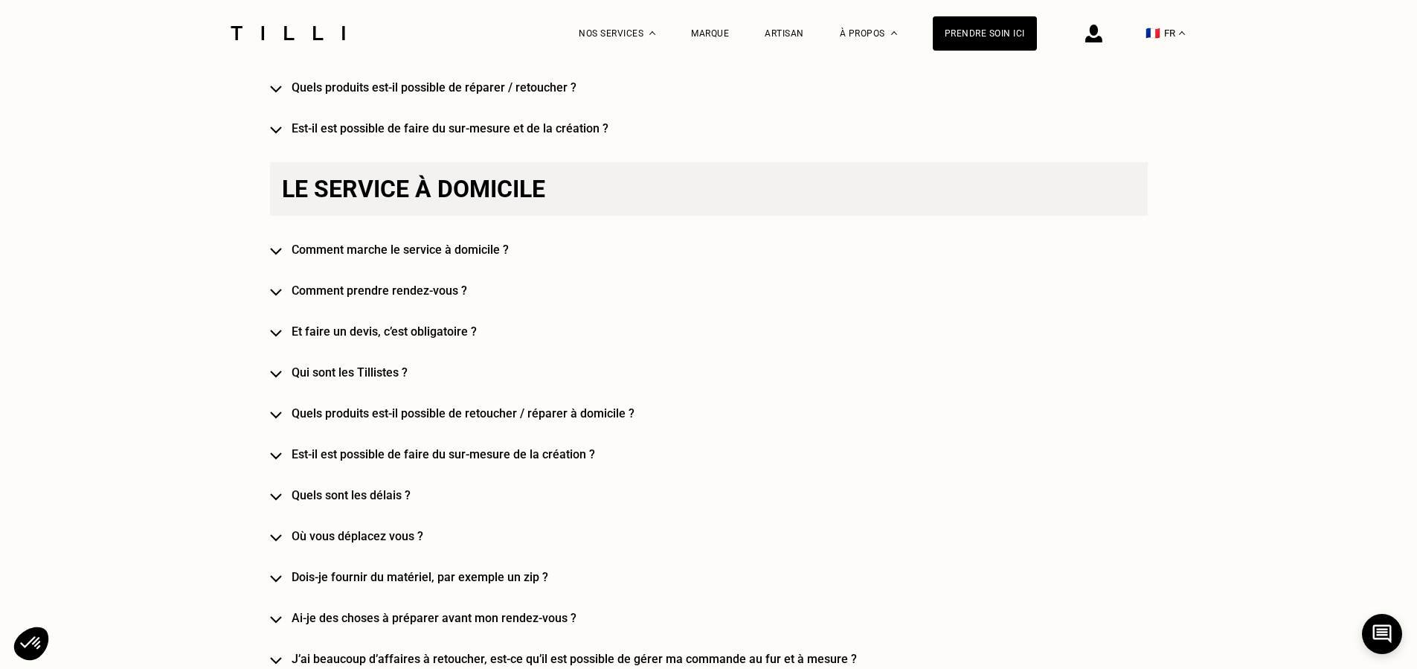
scroll to position [1535, 0]
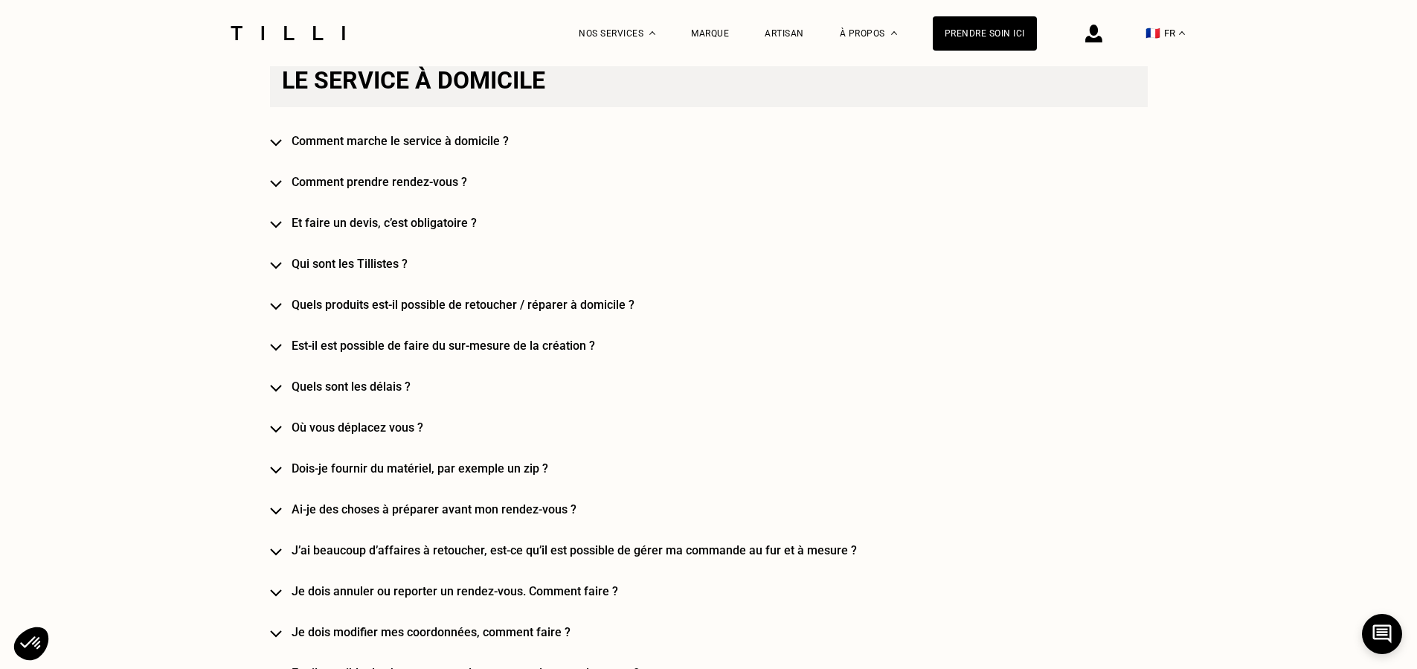
click at [369, 257] on h4 "Qui sont les Tillistes ?" at bounding box center [731, 264] width 878 height 14
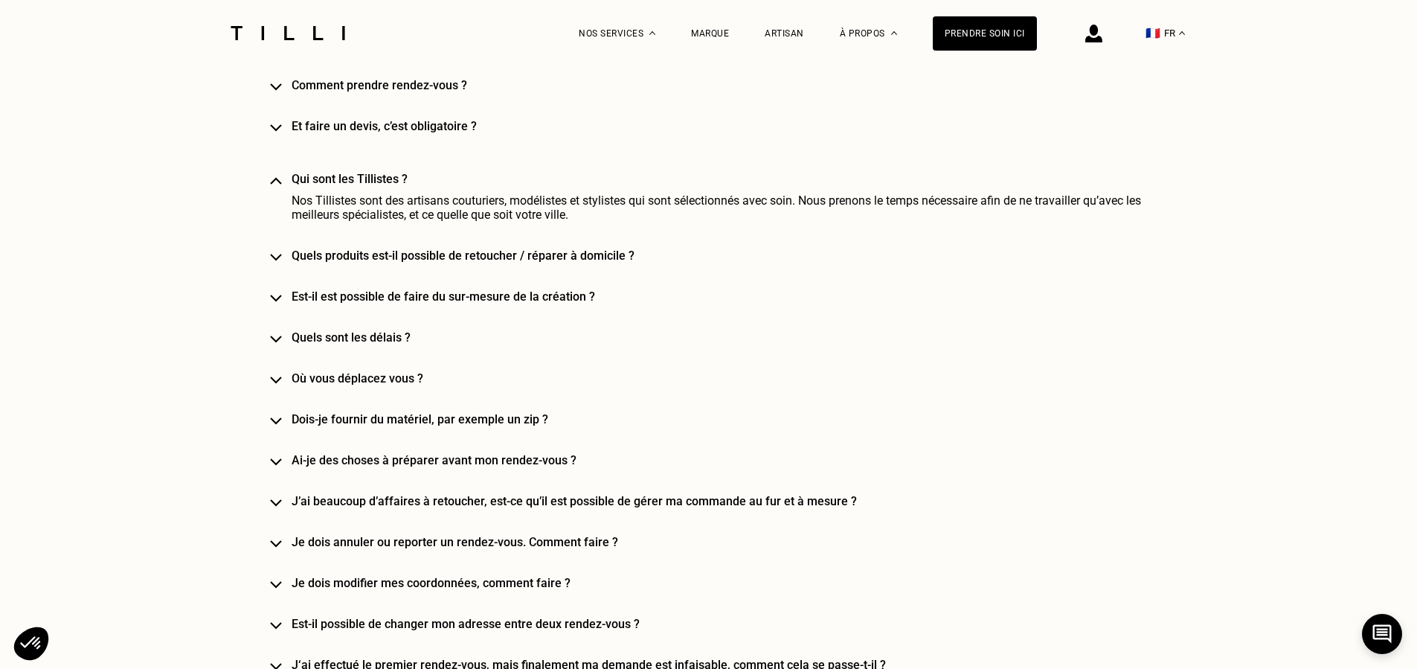
scroll to position [1666, 0]
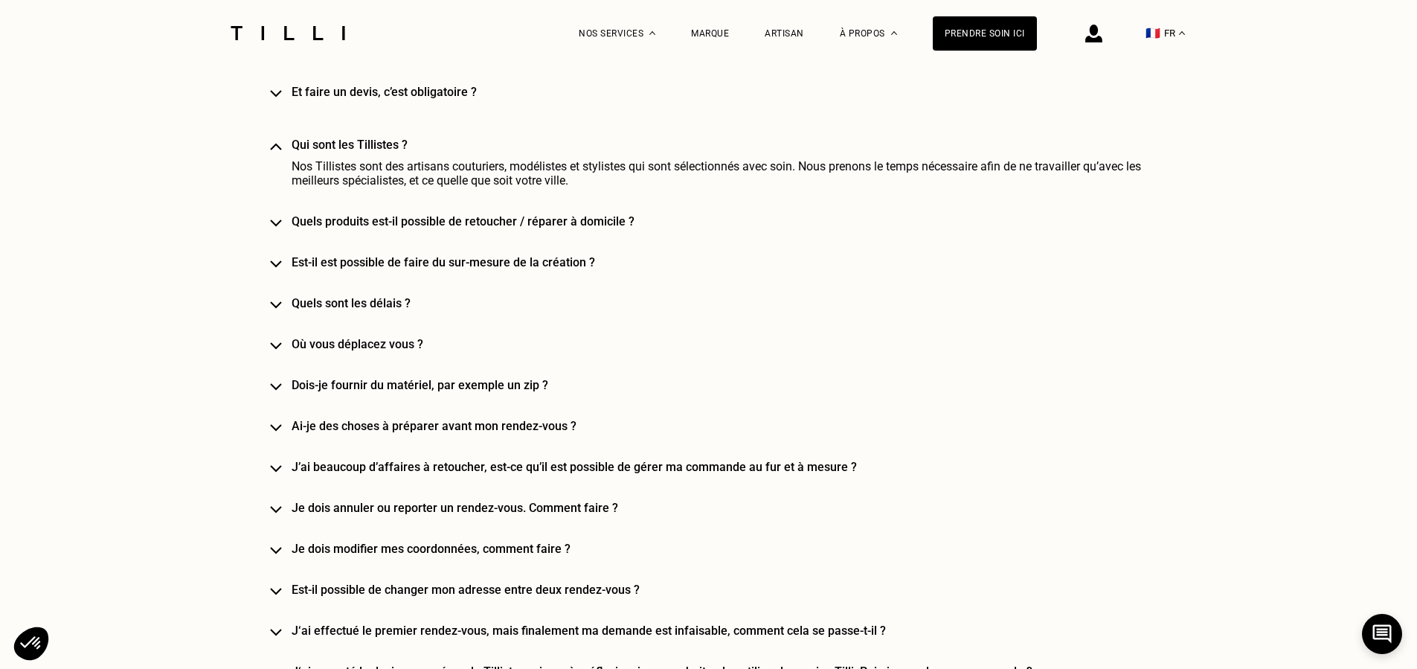
click at [347, 337] on h4 "Où vous déplacez vous ?" at bounding box center [731, 344] width 878 height 14
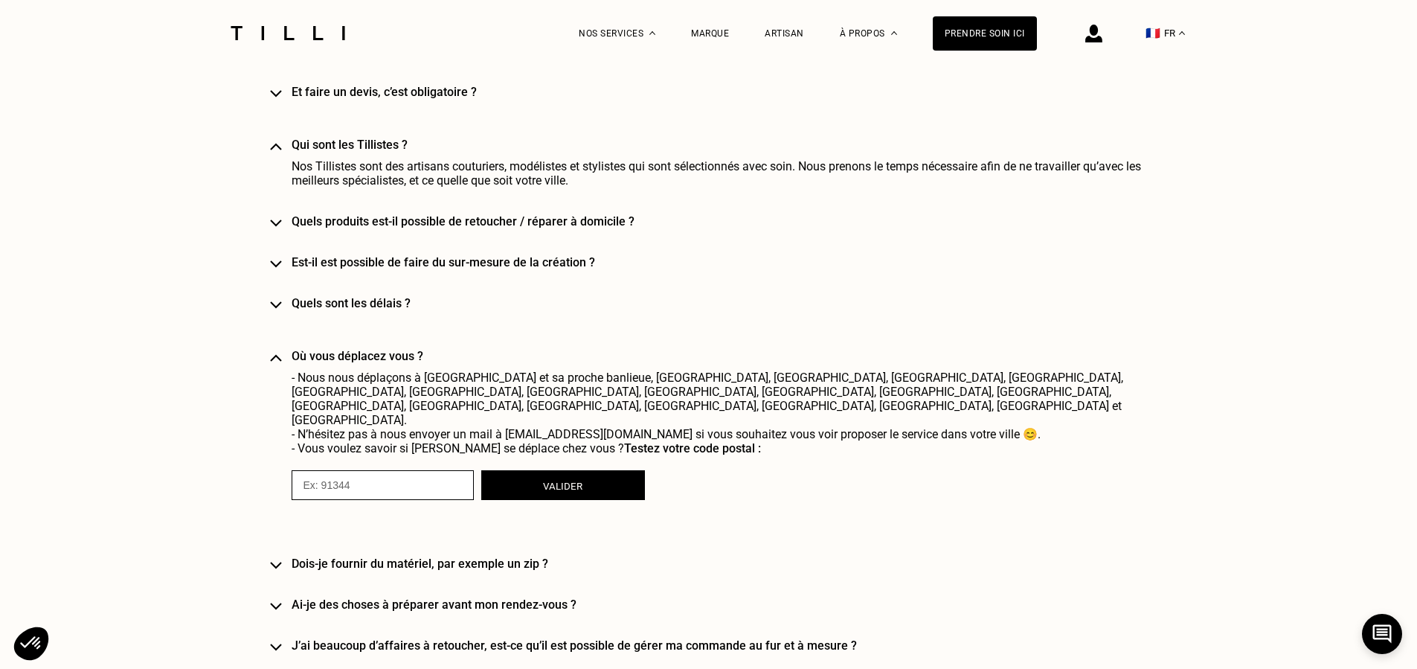
click at [380, 470] on input "numeric" at bounding box center [383, 485] width 182 height 30
type input "78500"
click at [533, 470] on button "Valider" at bounding box center [563, 485] width 164 height 30
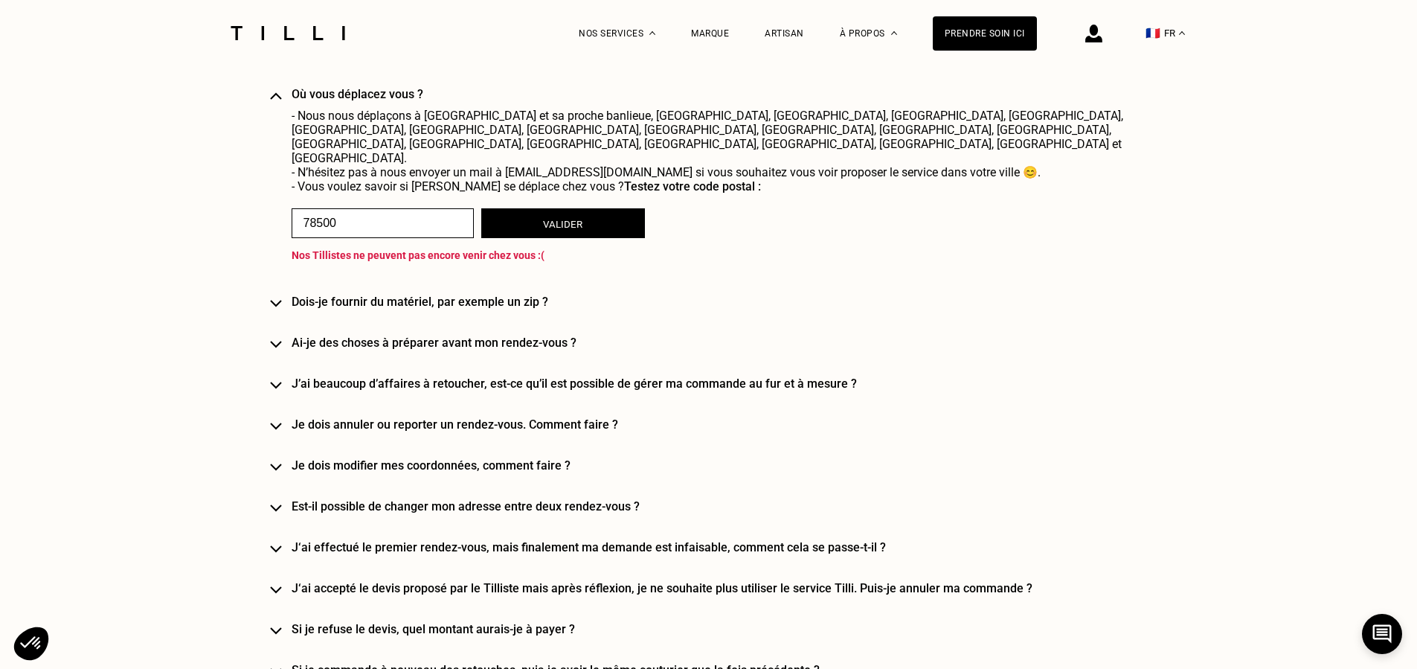
scroll to position [1952, 0]
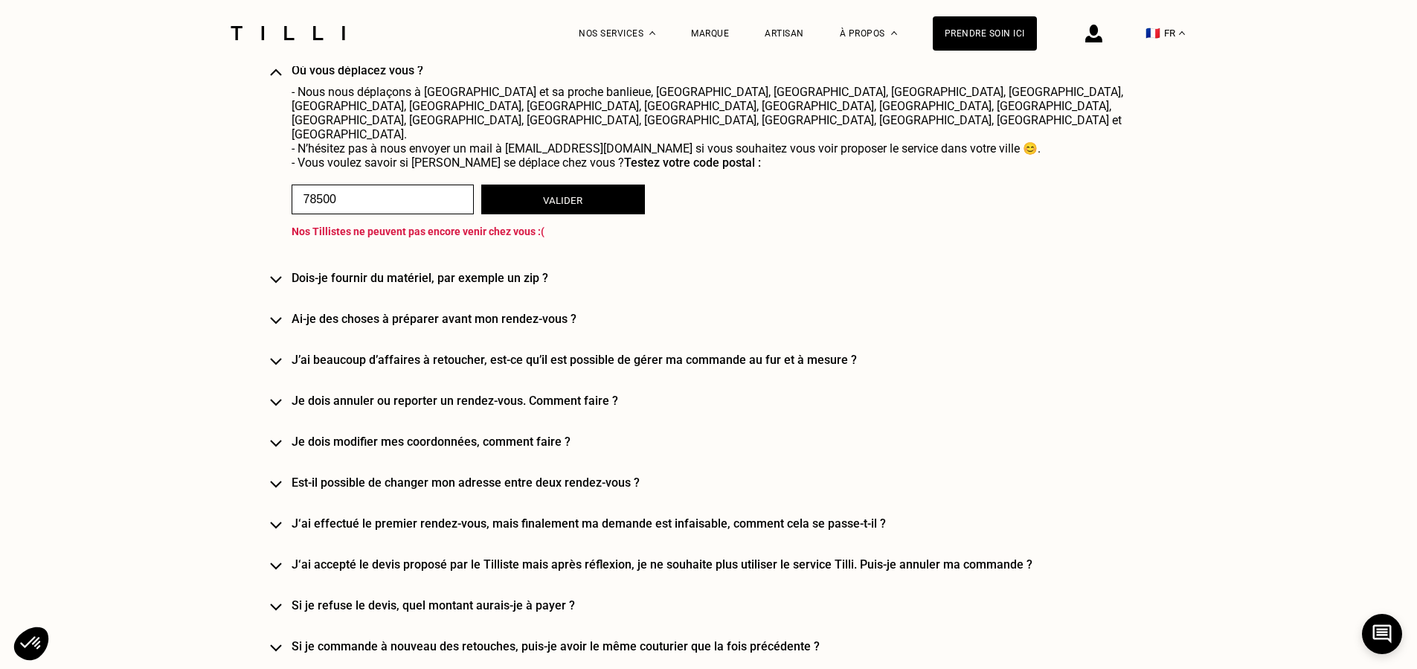
click at [282, 358] on img at bounding box center [276, 361] width 12 height 7
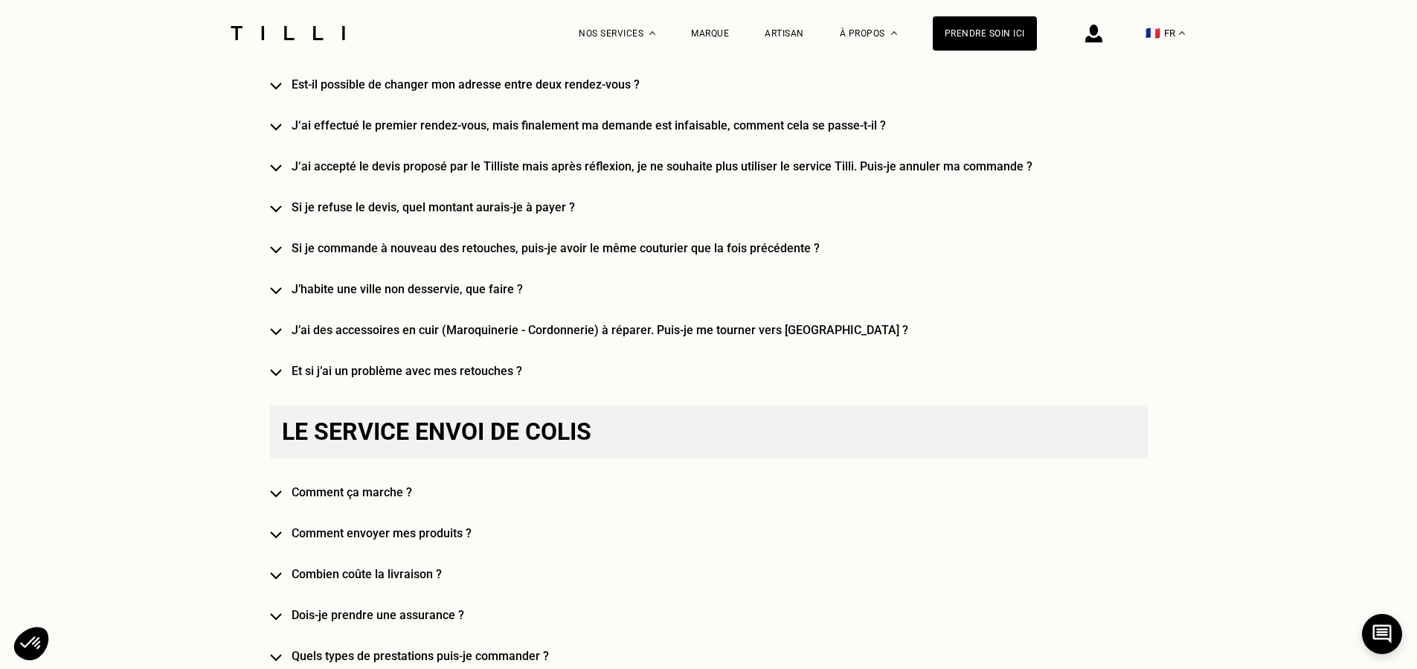
scroll to position [2499, 0]
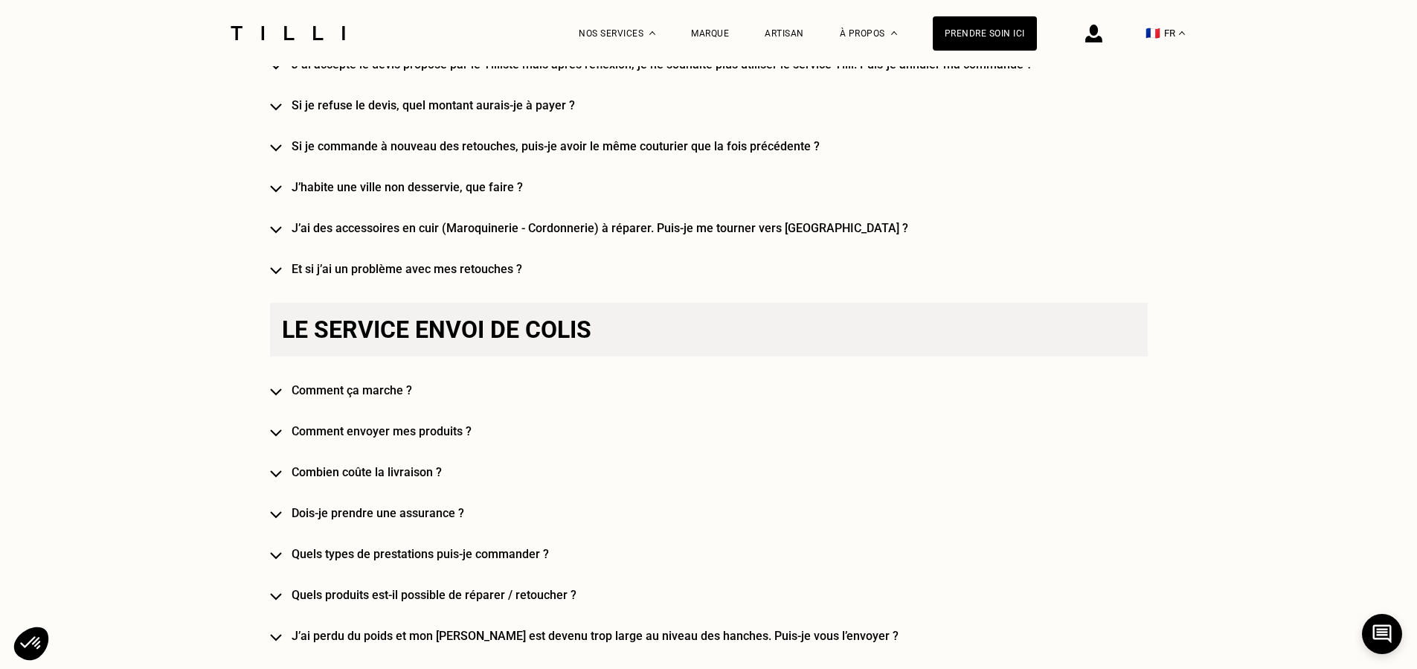
click at [281, 388] on img at bounding box center [276, 391] width 12 height 7
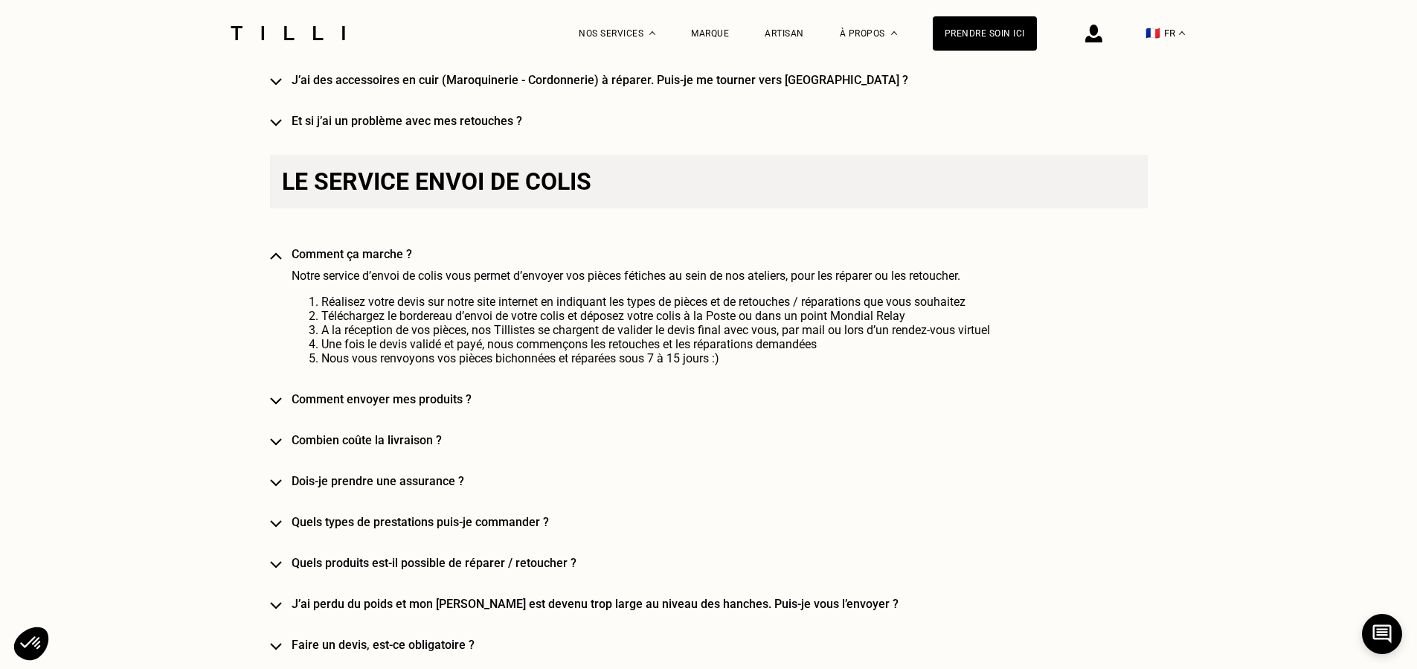
scroll to position [2713, 0]
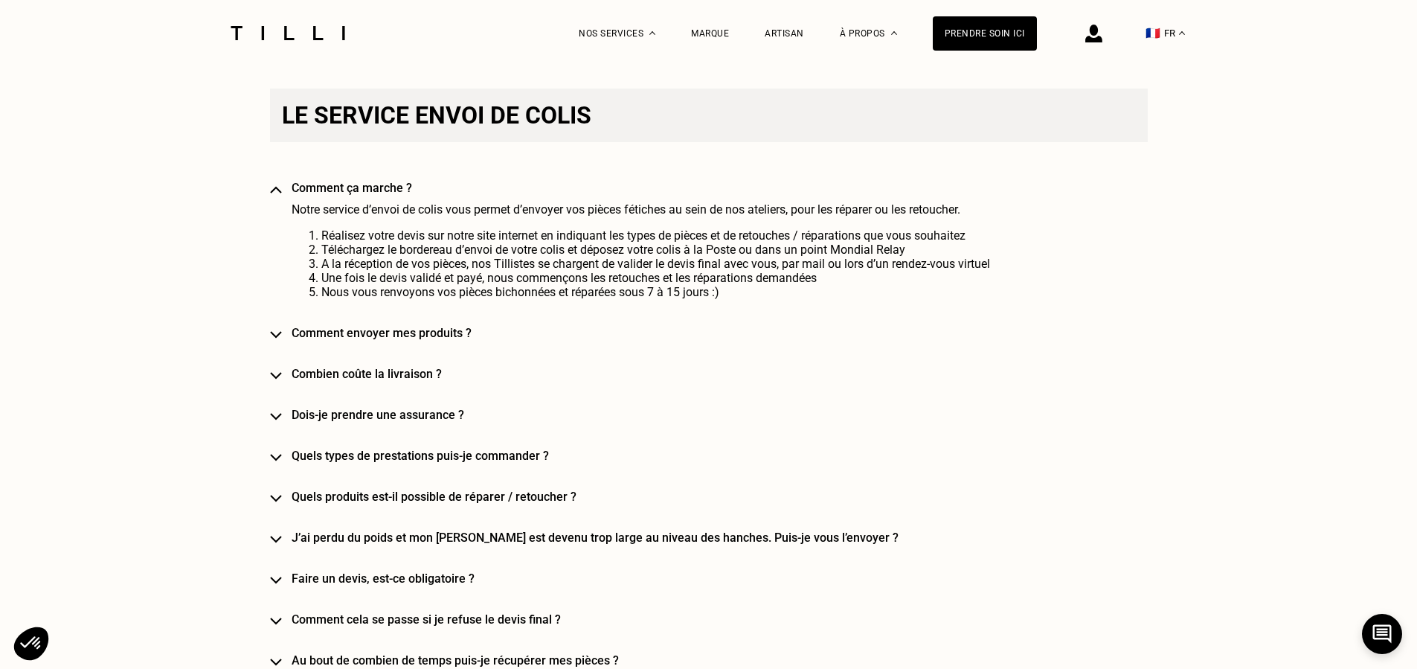
click at [282, 331] on img at bounding box center [276, 334] width 12 height 7
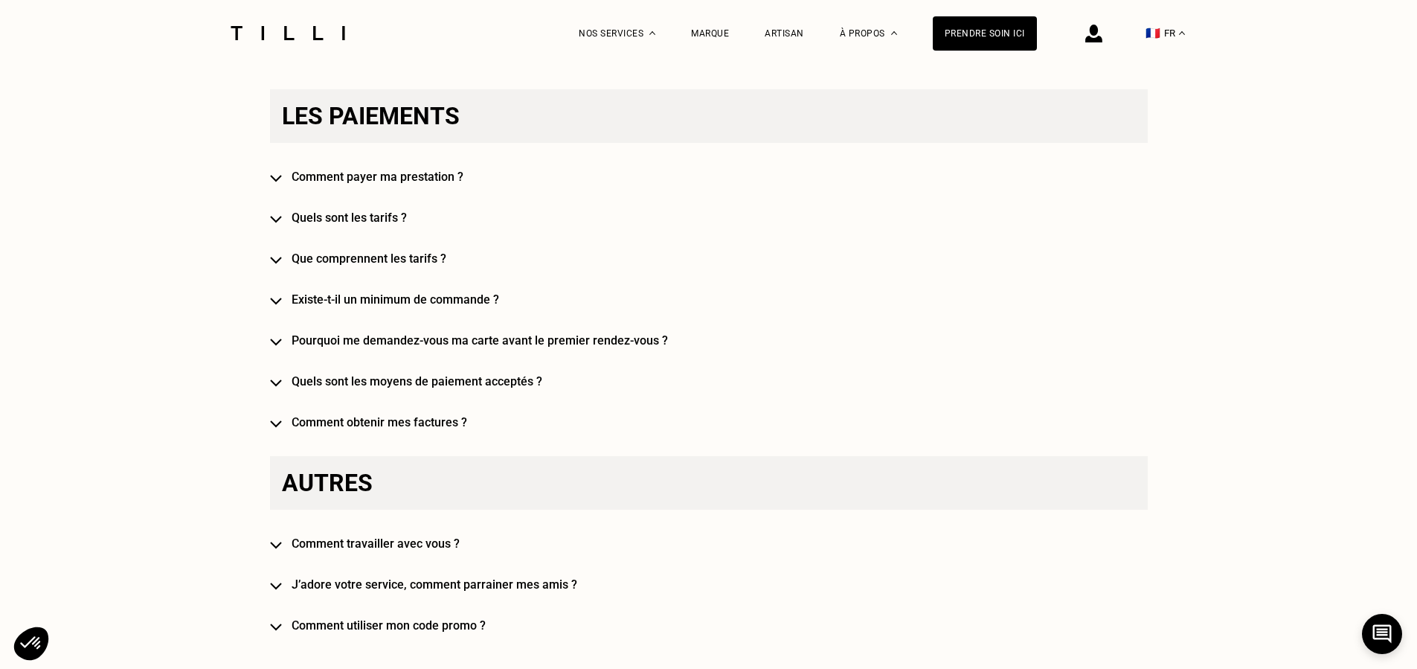
scroll to position [3844, 0]
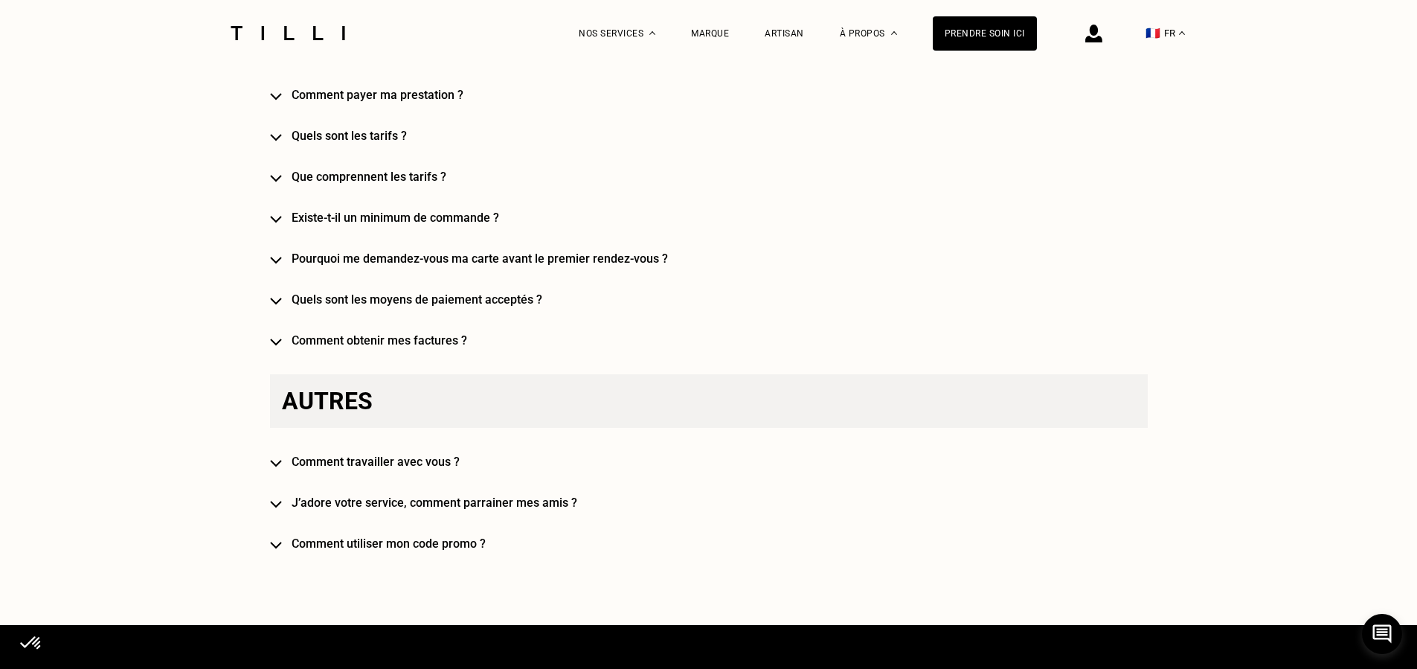
click at [281, 541] on img at bounding box center [276, 544] width 12 height 7
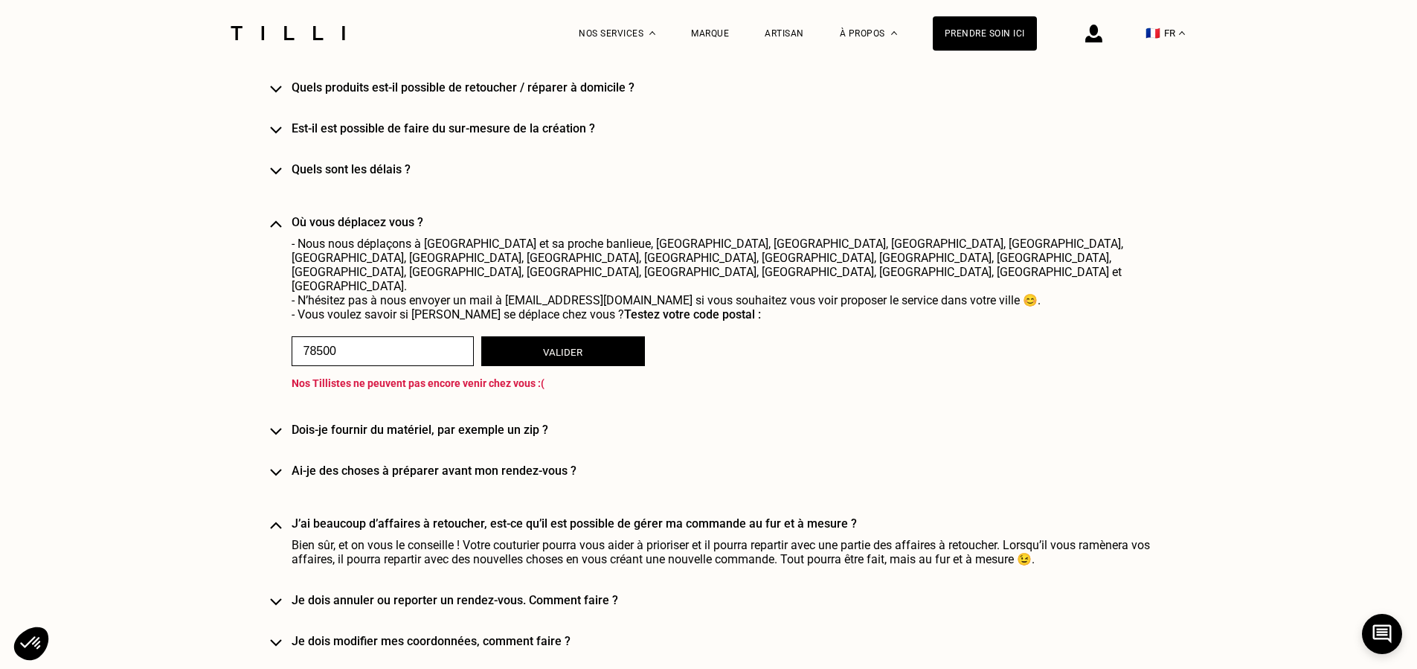
scroll to position [1773, 0]
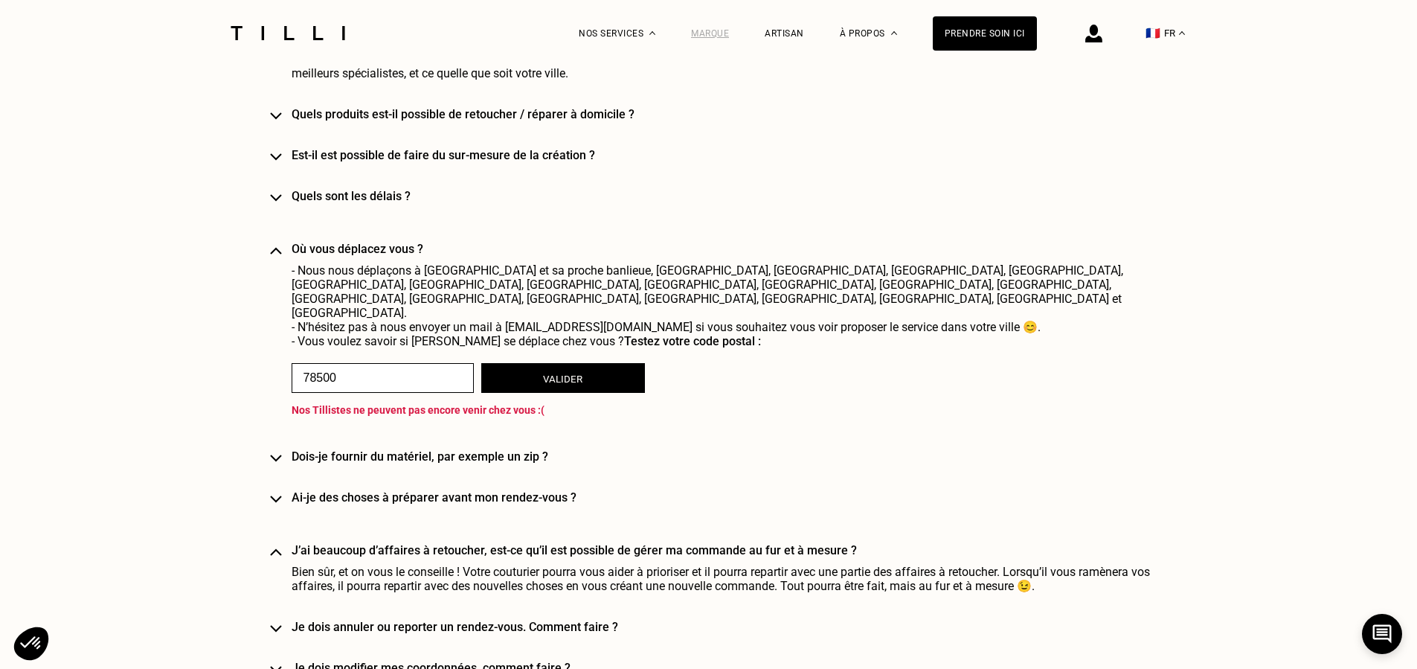
click at [716, 33] on div "Marque" at bounding box center [710, 33] width 38 height 10
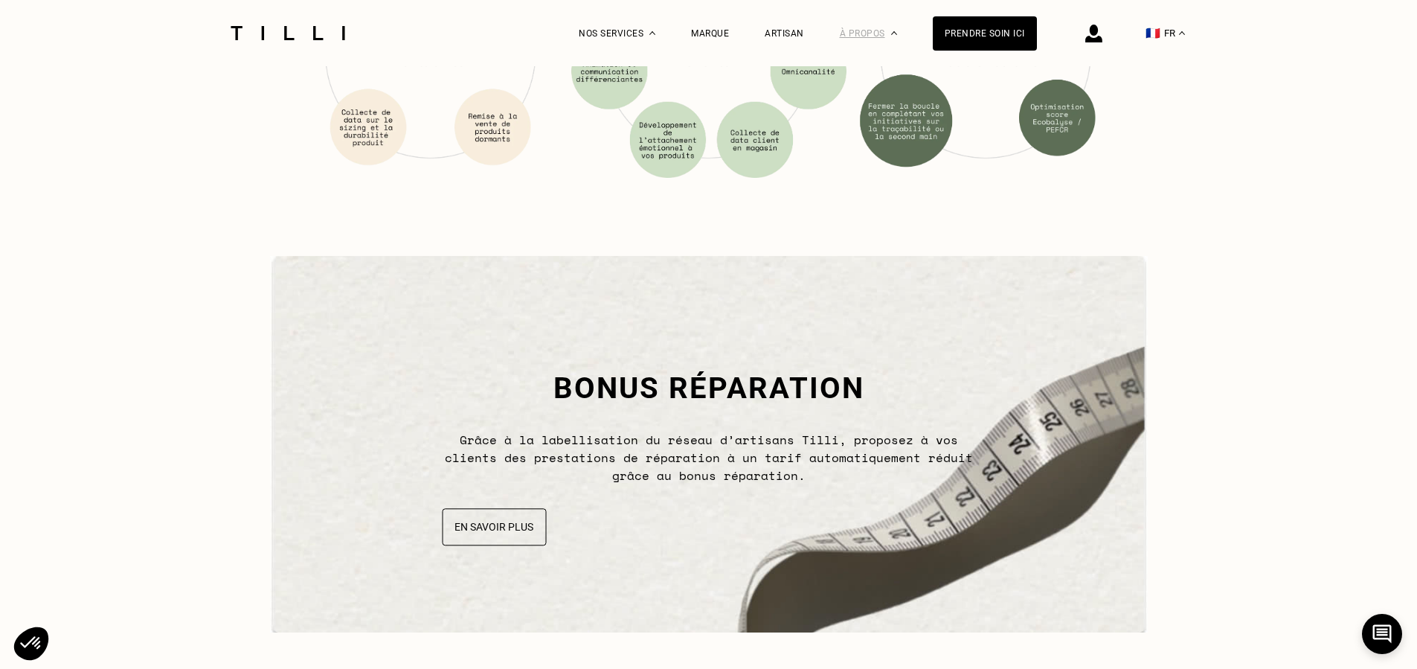
scroll to position [4177, 0]
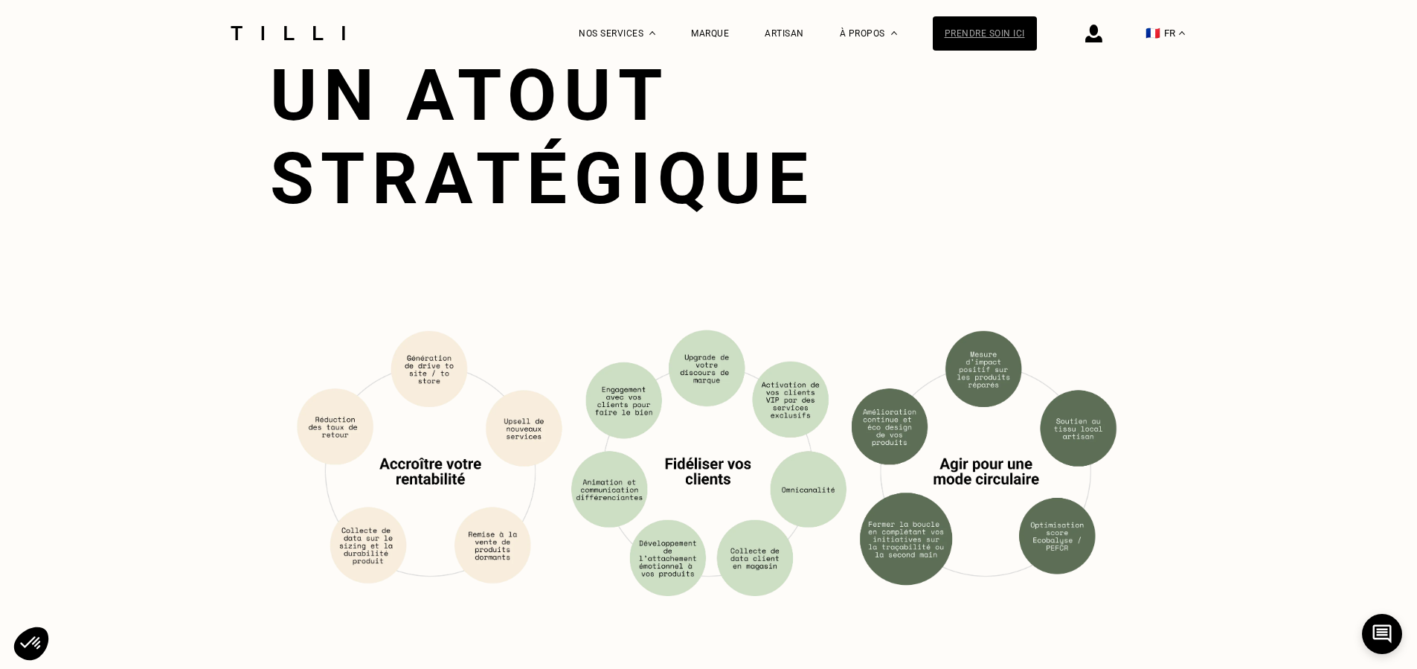
click at [955, 29] on div "Prendre soin ici" at bounding box center [985, 33] width 104 height 34
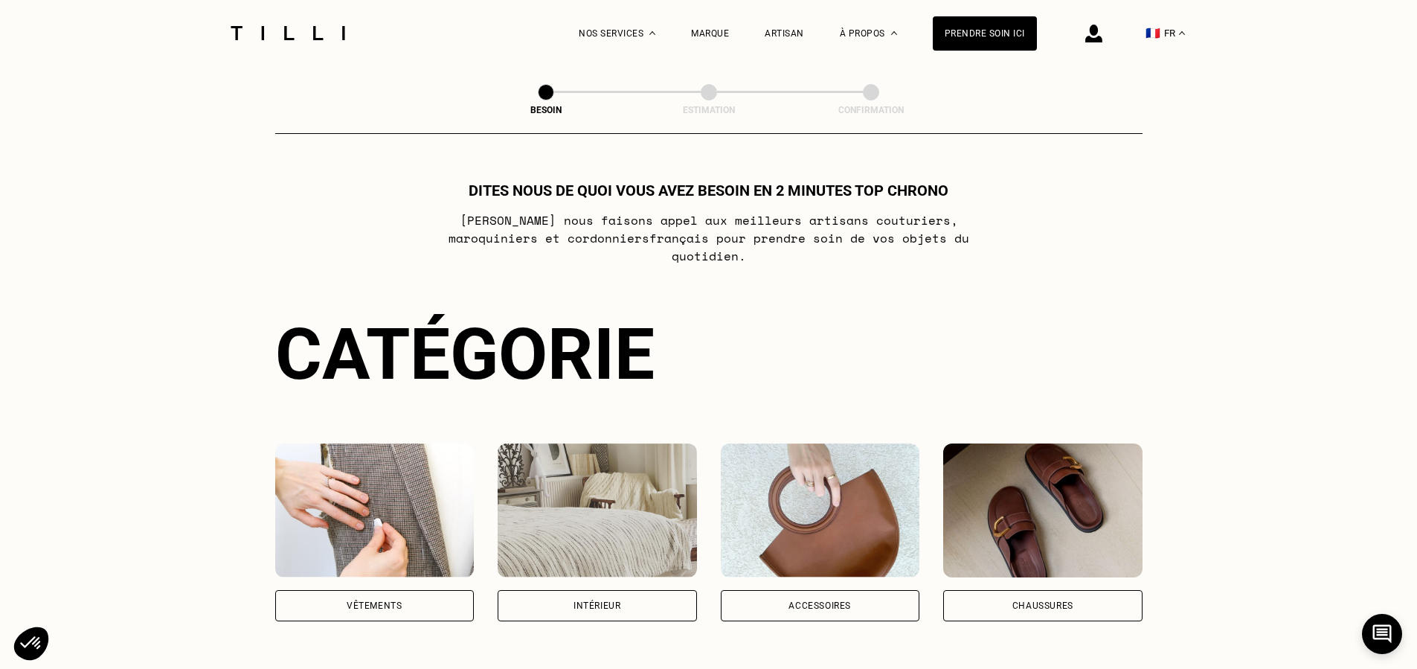
click at [282, 29] on img at bounding box center [287, 33] width 125 height 14
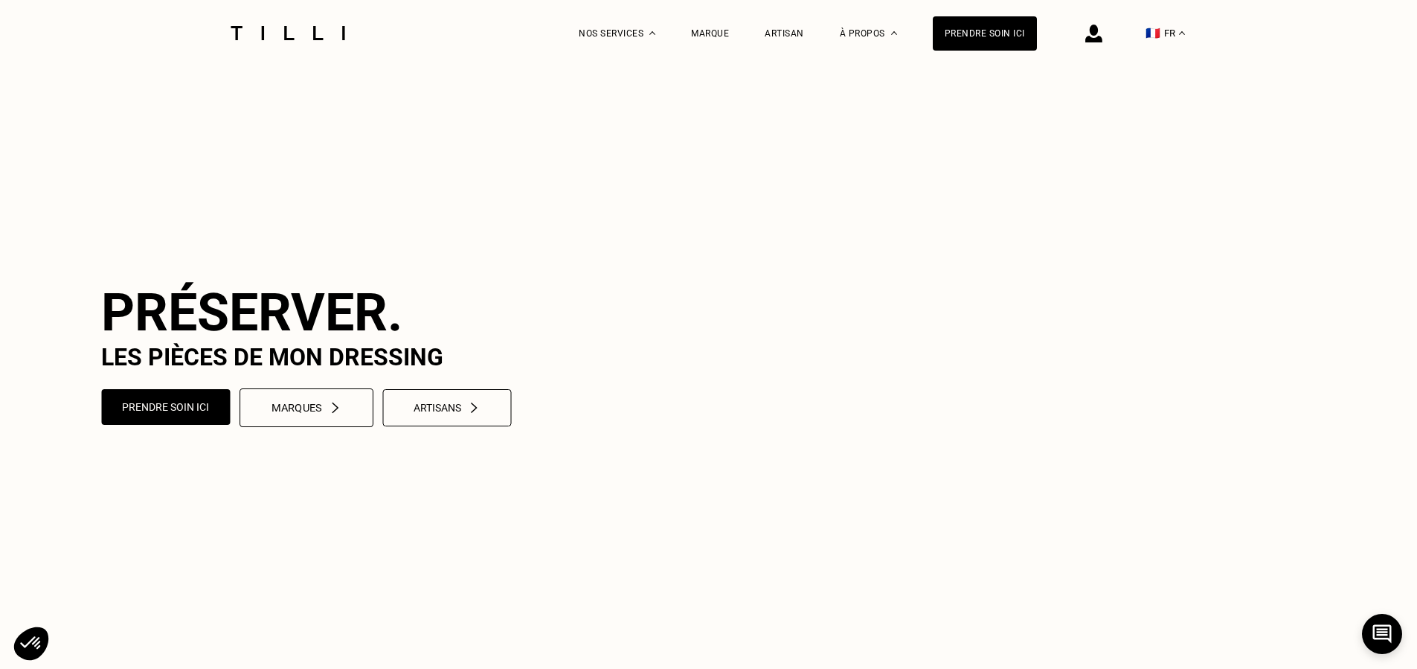
click at [306, 414] on div "Marques" at bounding box center [306, 408] width 70 height 13
click at [458, 414] on div "Artisans" at bounding box center [446, 408] width 69 height 13
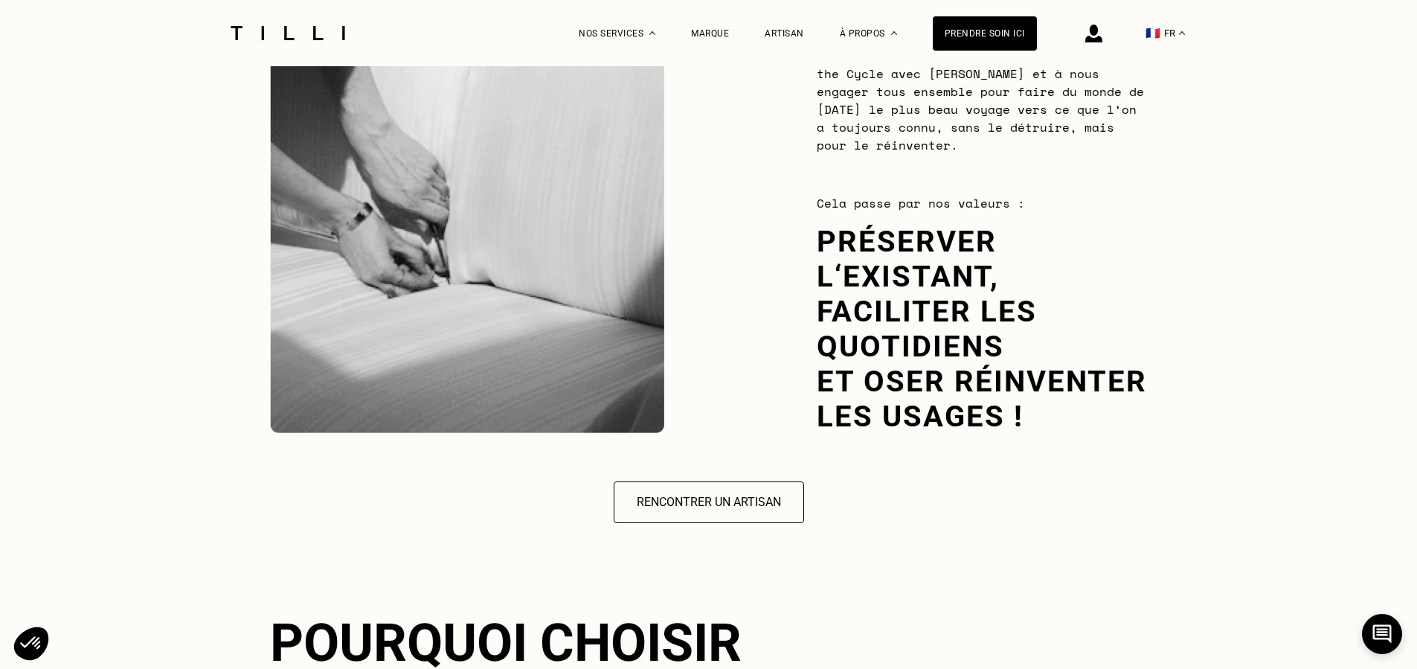
scroll to position [2356, 0]
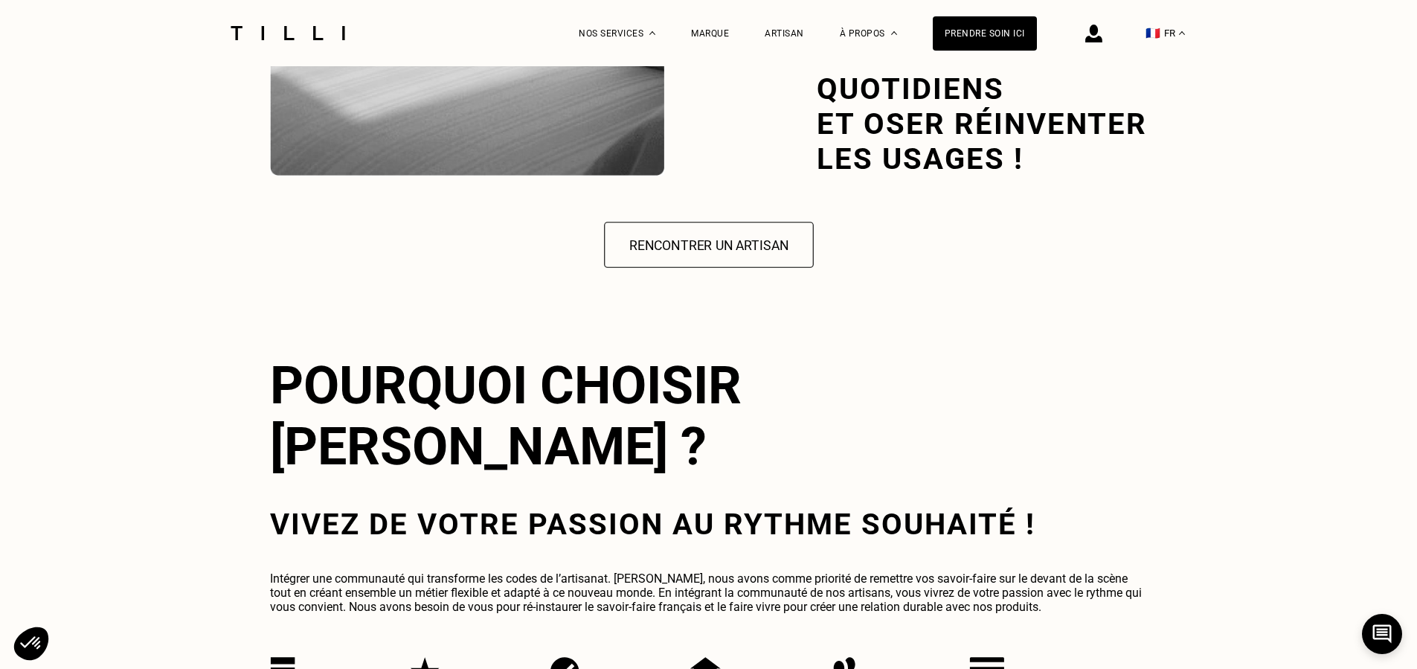
click at [721, 237] on button "Rencontrer un artisan" at bounding box center [709, 245] width 210 height 46
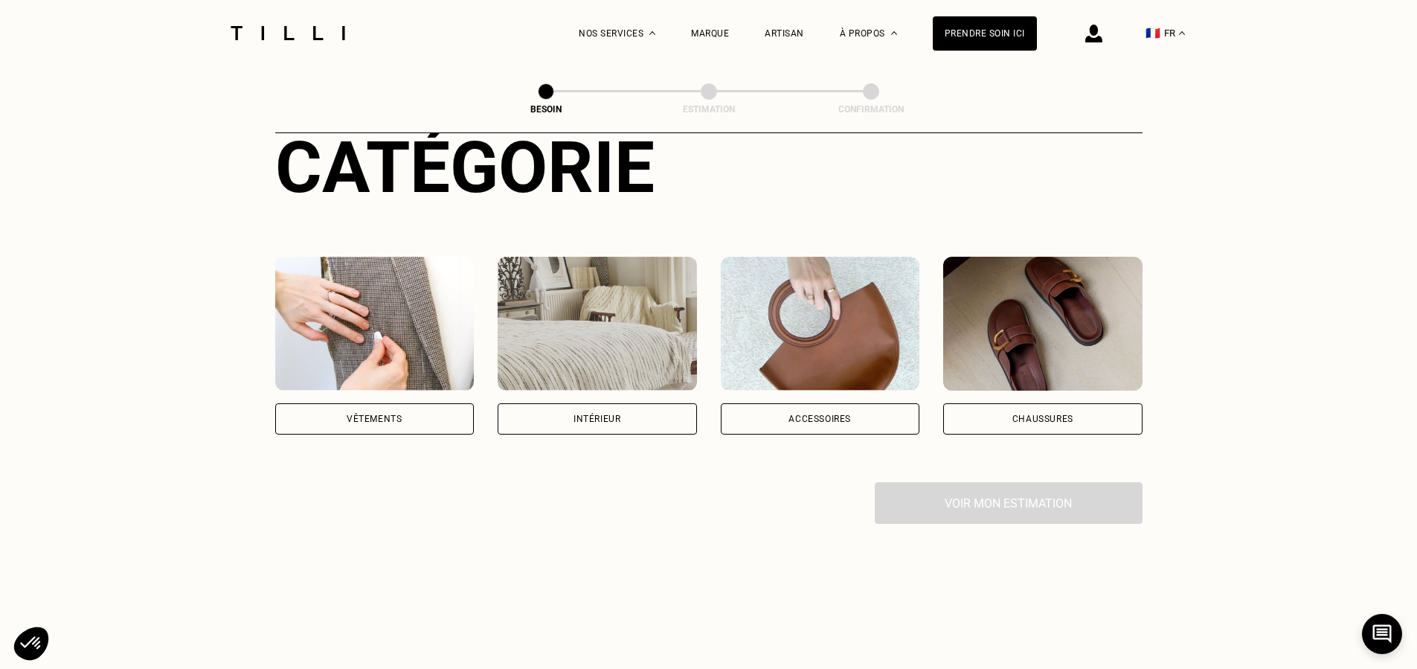
scroll to position [226, 0]
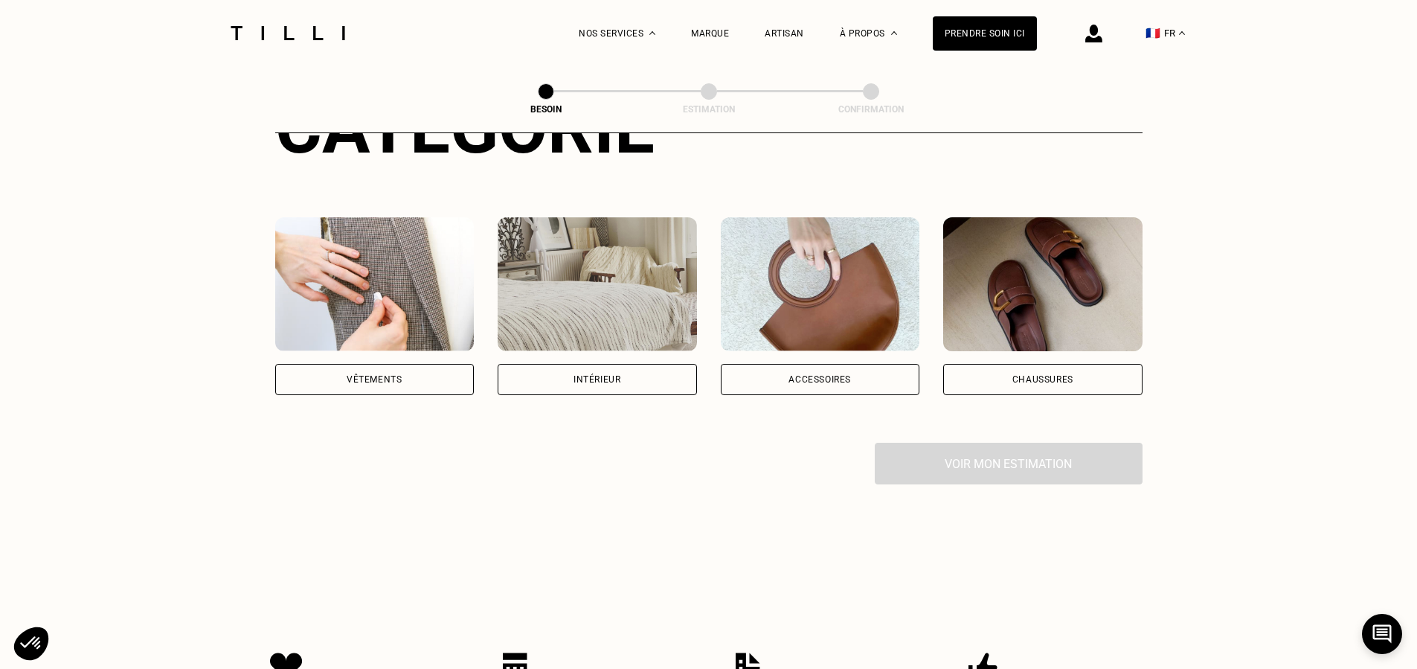
click at [590, 375] on div "Intérieur" at bounding box center [596, 379] width 47 height 9
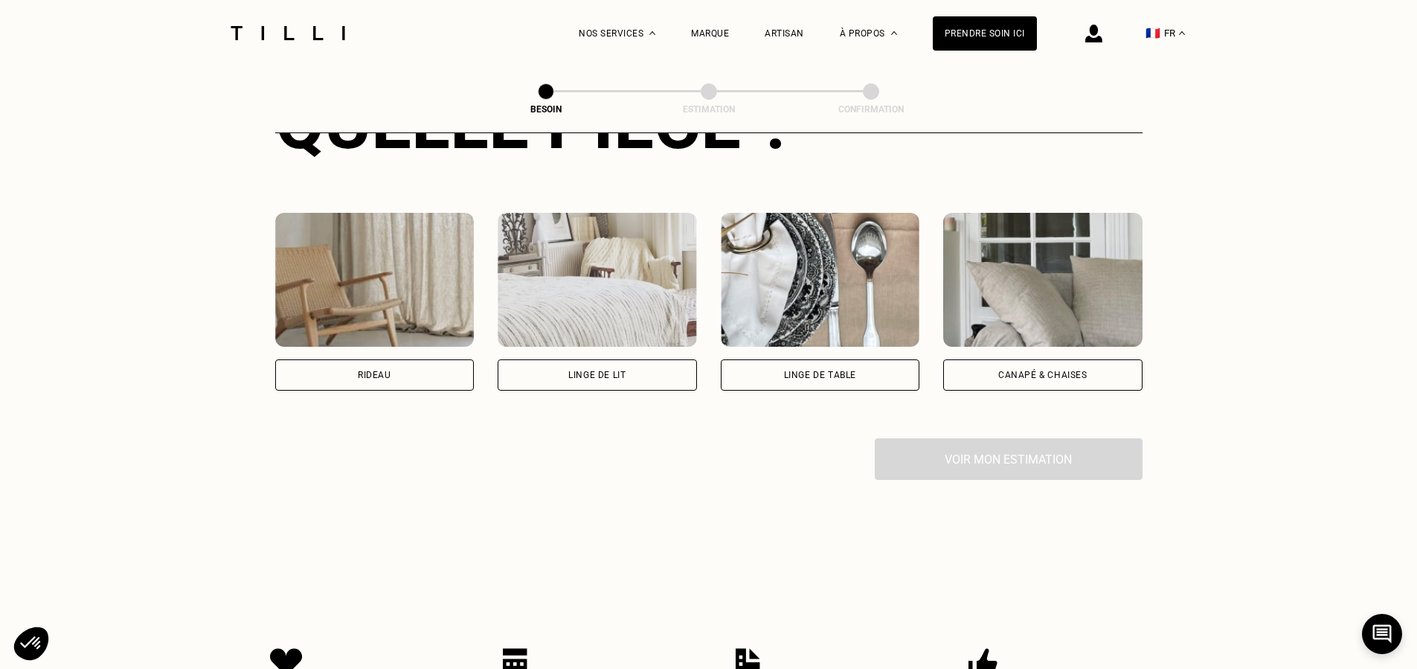
scroll to position [652, 0]
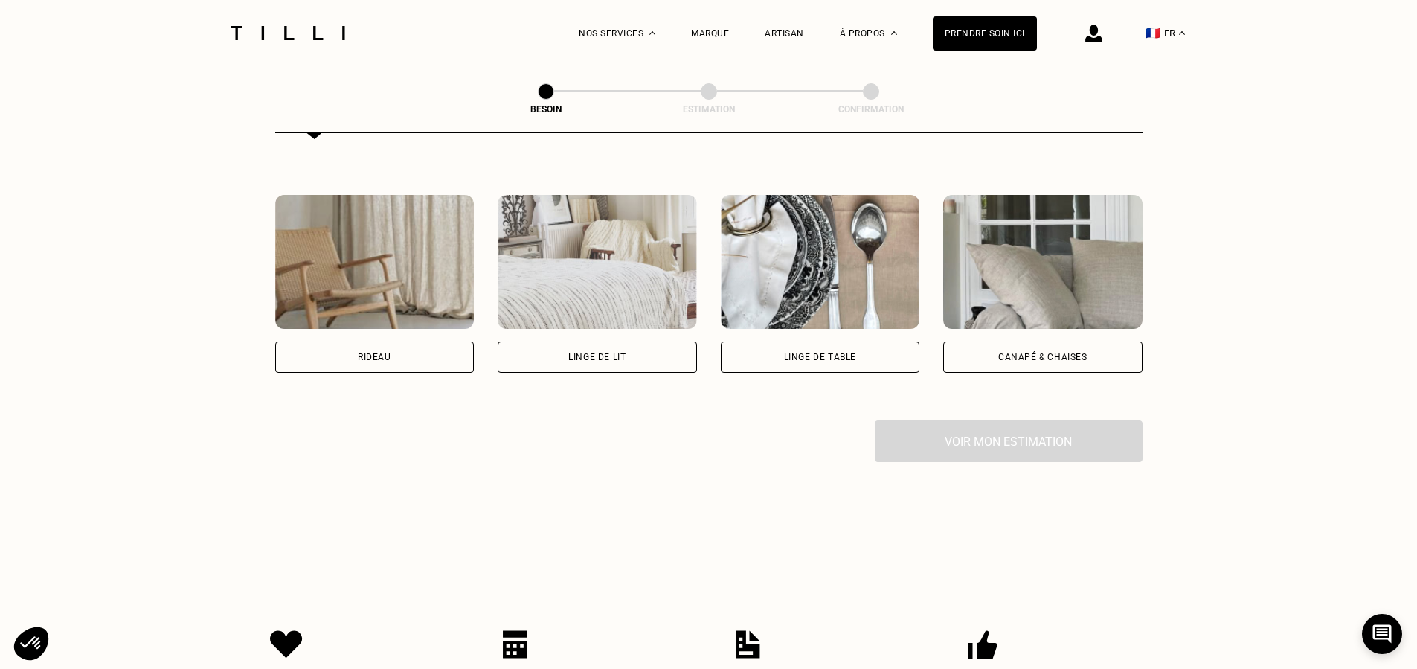
click at [1018, 353] on div "Canapé & chaises" at bounding box center [1042, 357] width 89 height 9
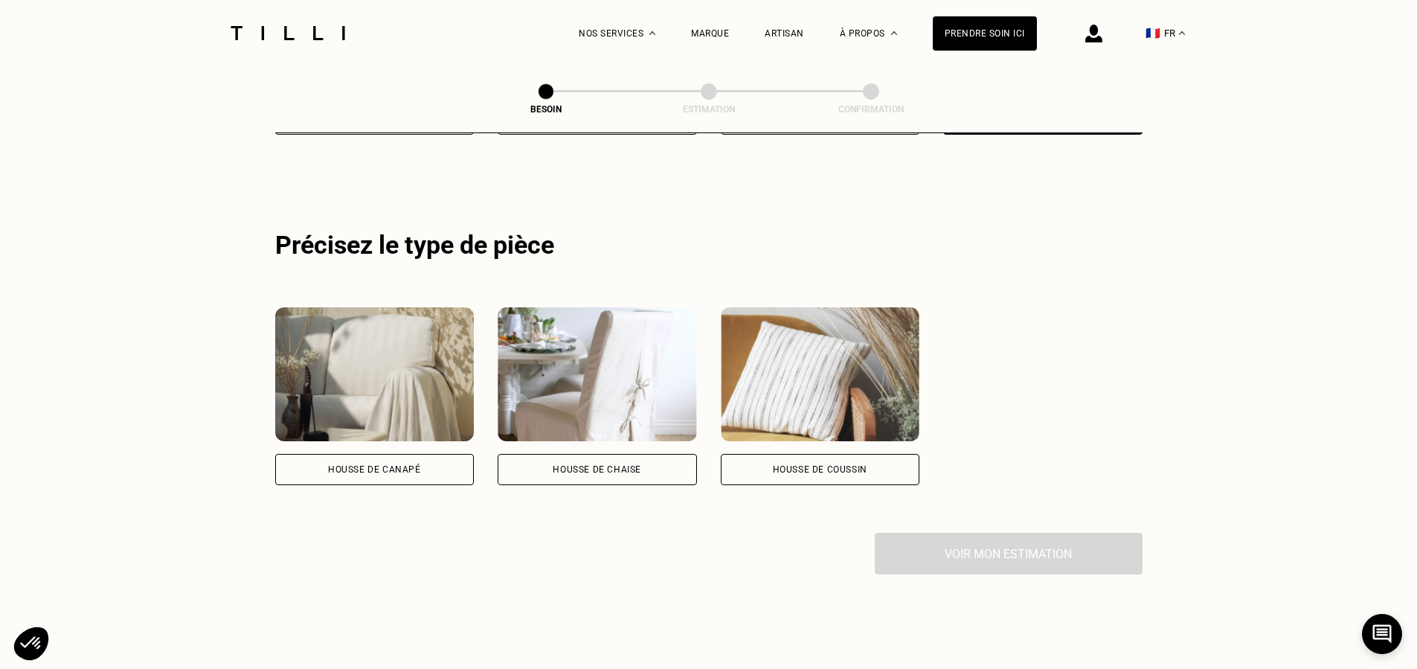
scroll to position [891, 0]
click at [372, 464] on div "Housse de canapé" at bounding box center [374, 468] width 93 height 9
select select "FR"
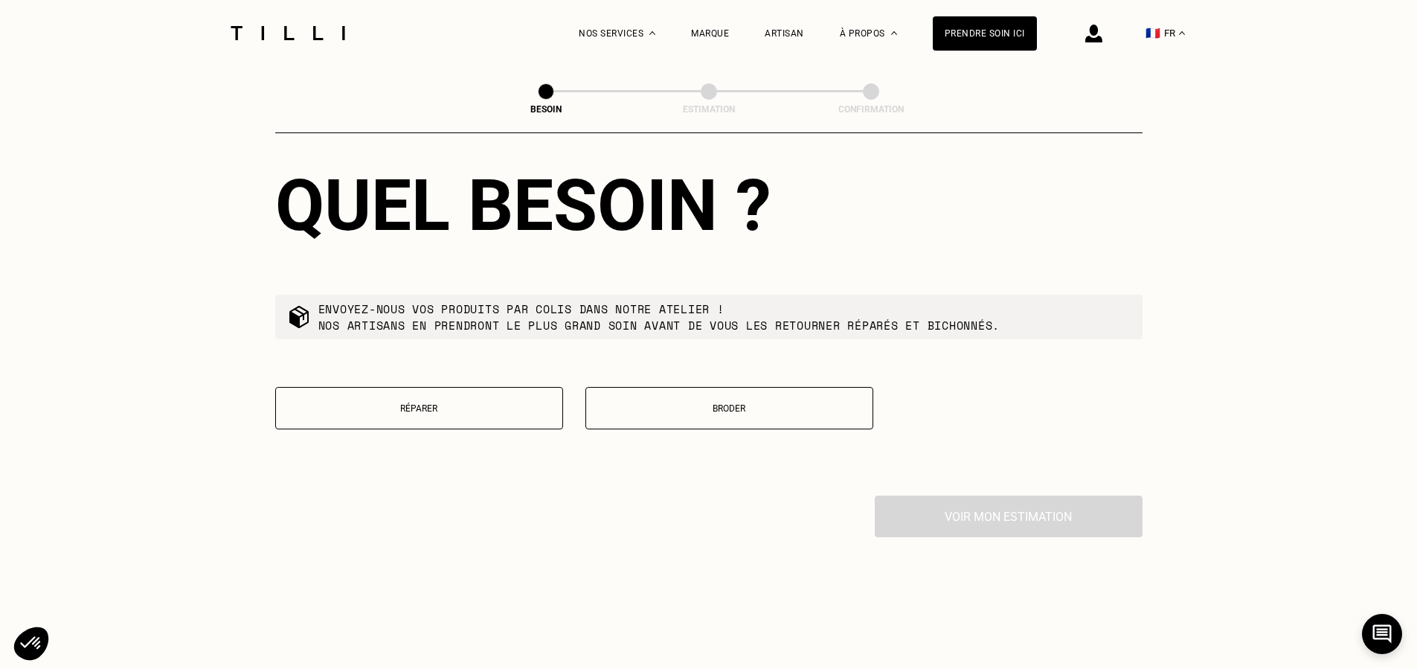
scroll to position [1671, 0]
